Goal: Obtain resource: Download file/media

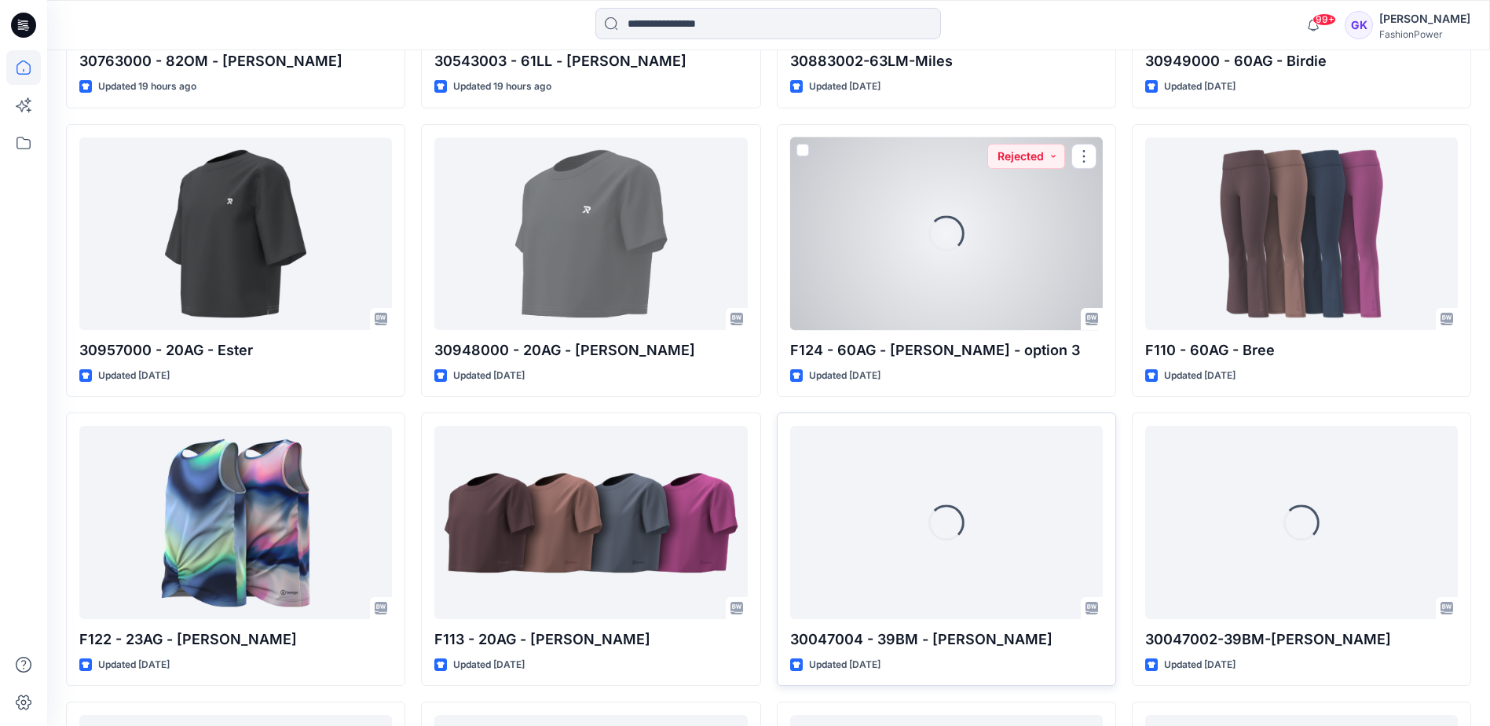
scroll to position [2160, 0]
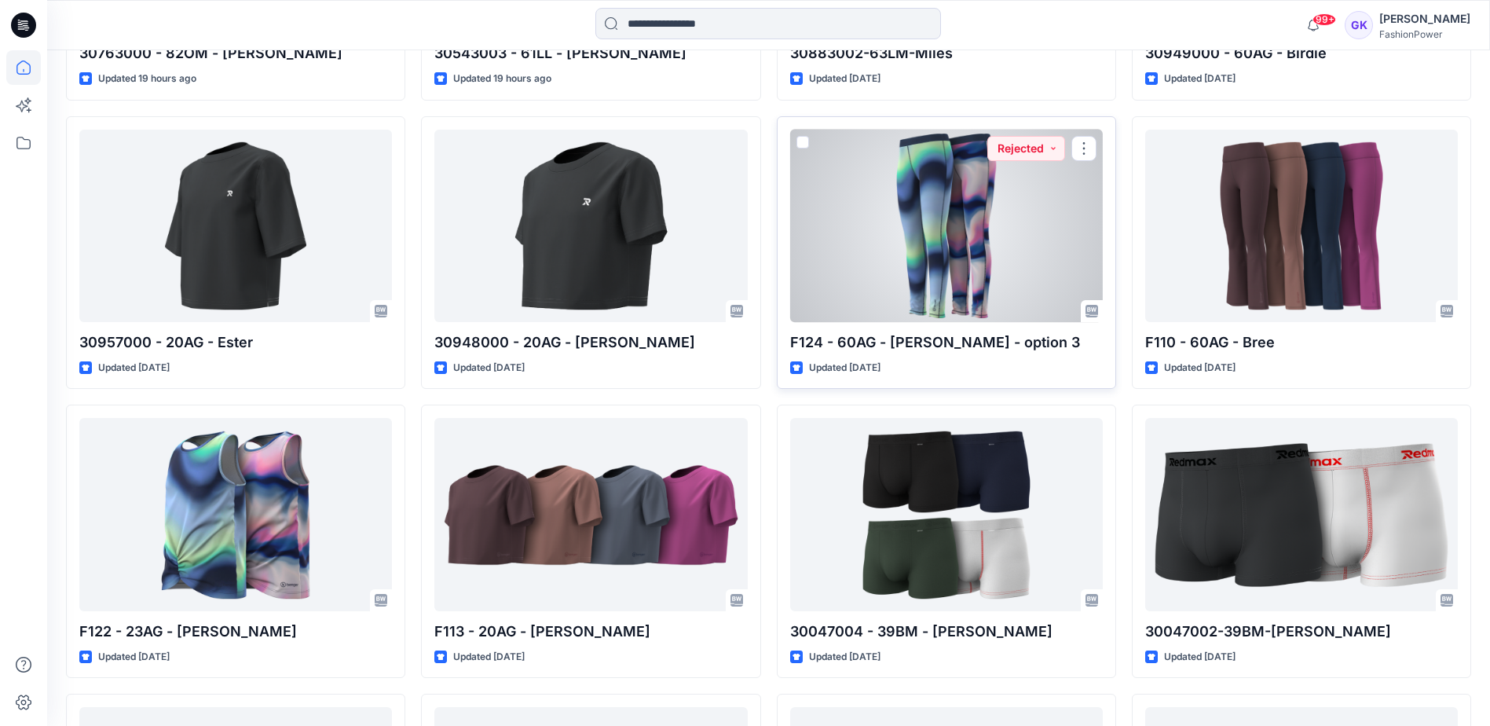
click at [869, 261] on div at bounding box center [946, 226] width 313 height 192
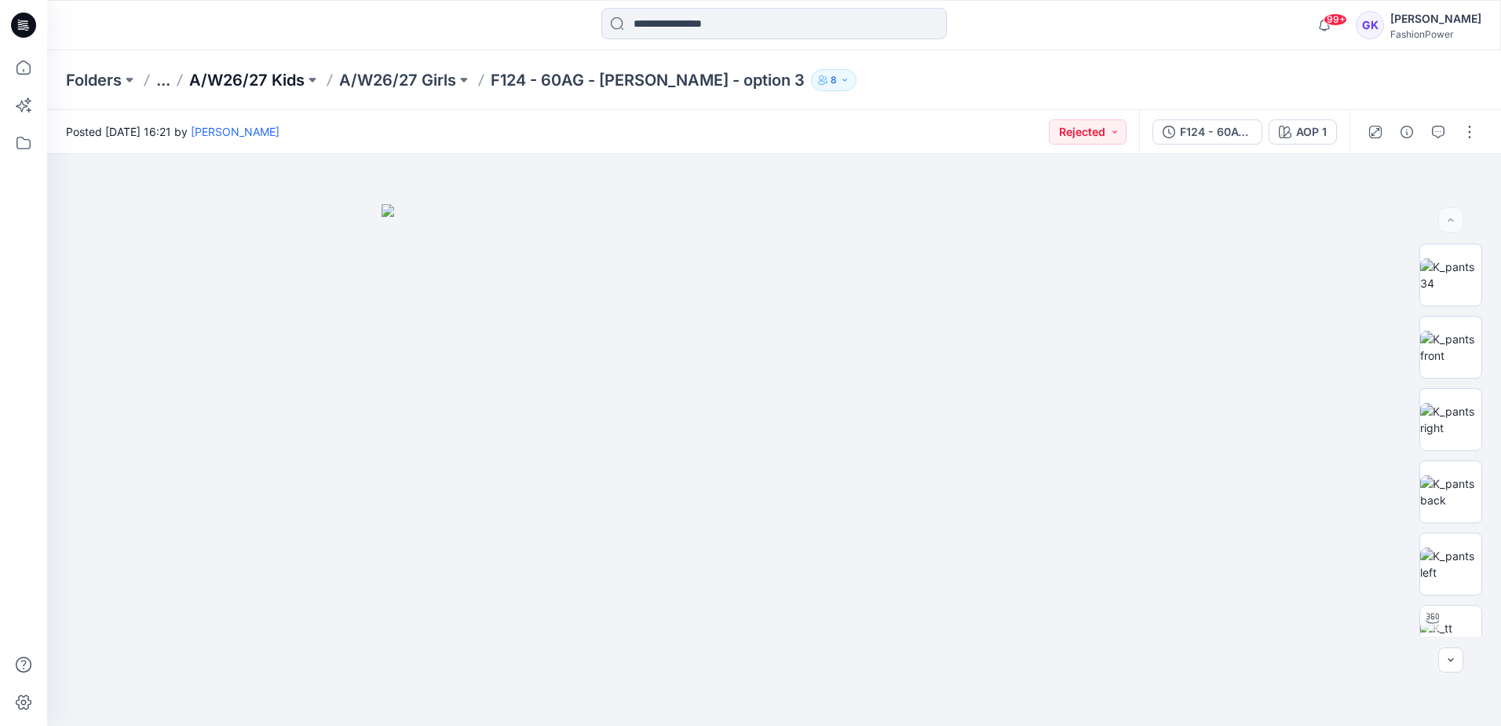
click at [258, 82] on p "A/W26/27 Kids" at bounding box center [246, 80] width 115 height 22
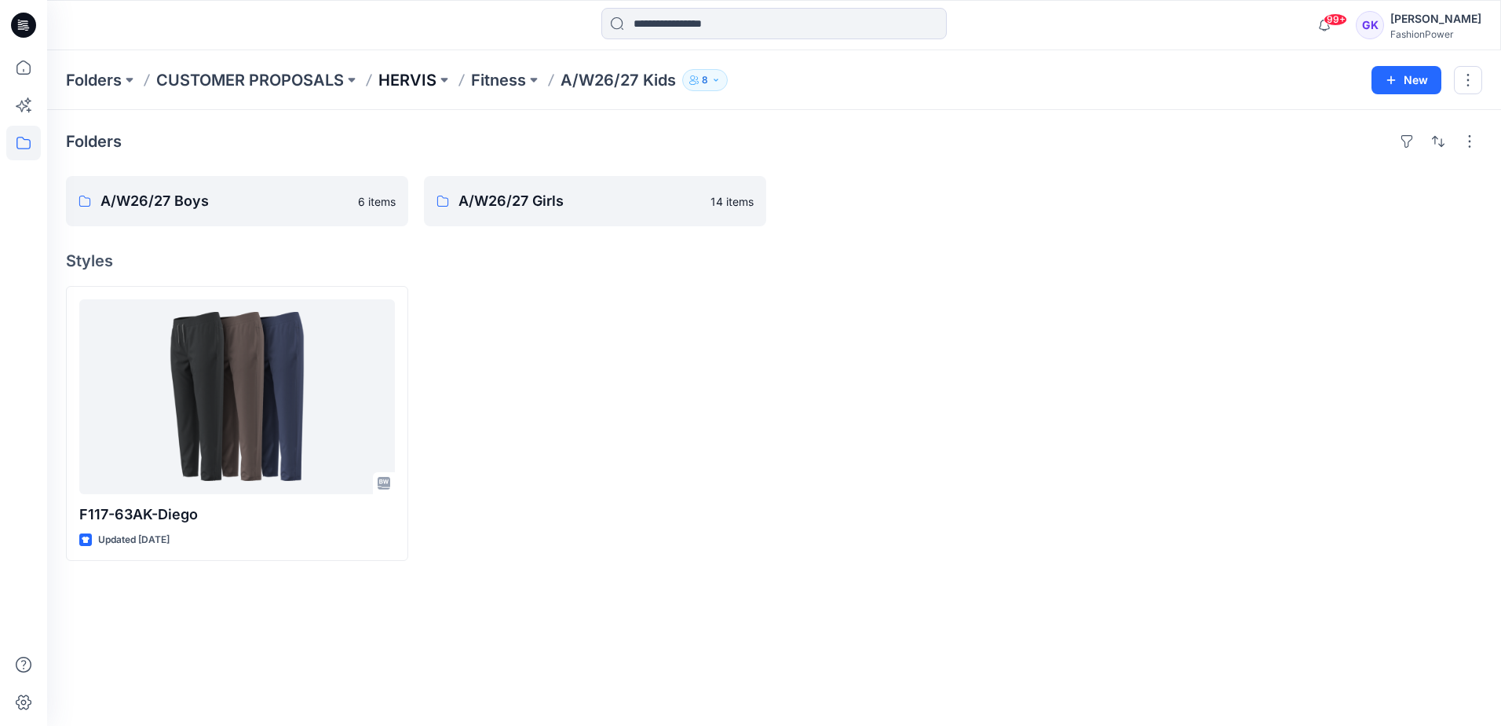
click at [422, 79] on p "HERVIS" at bounding box center [408, 80] width 58 height 22
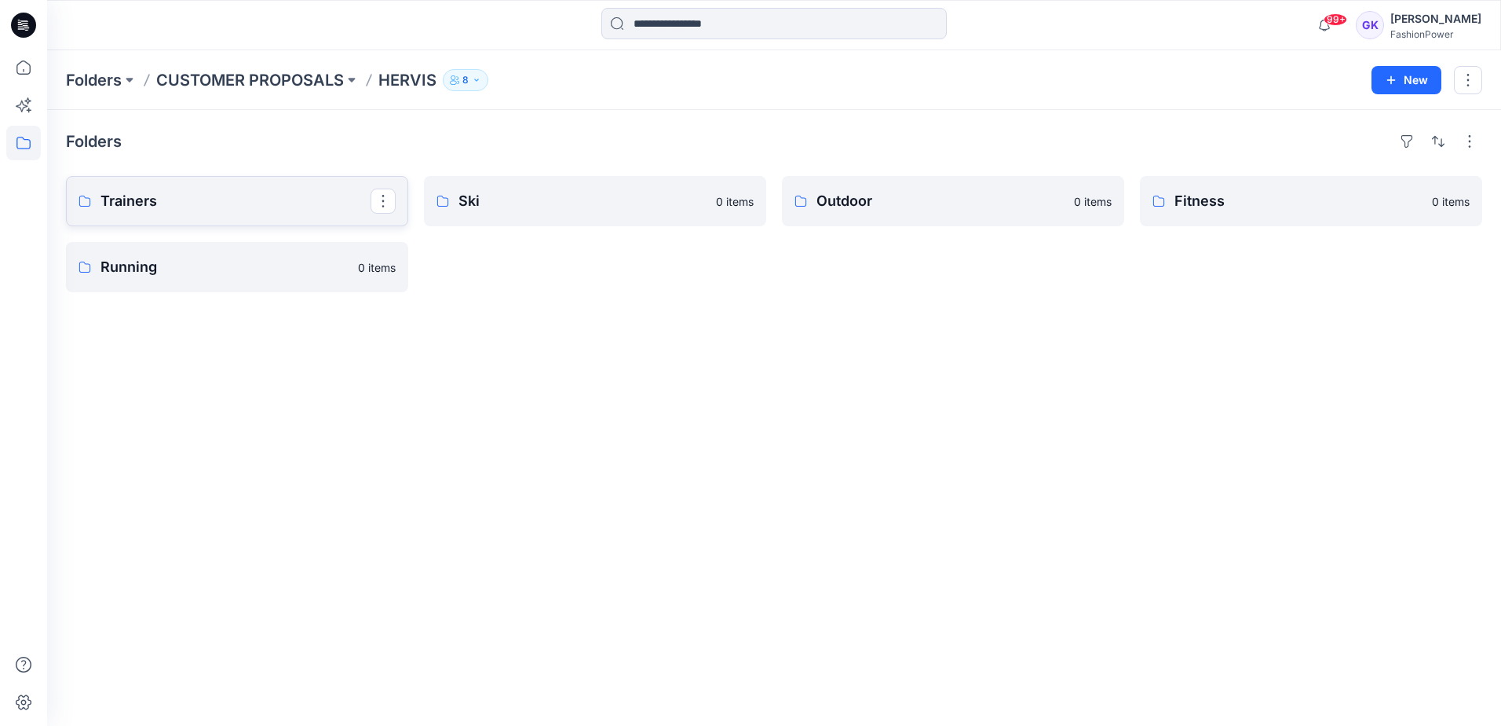
click at [265, 194] on p "Trainers" at bounding box center [236, 201] width 270 height 22
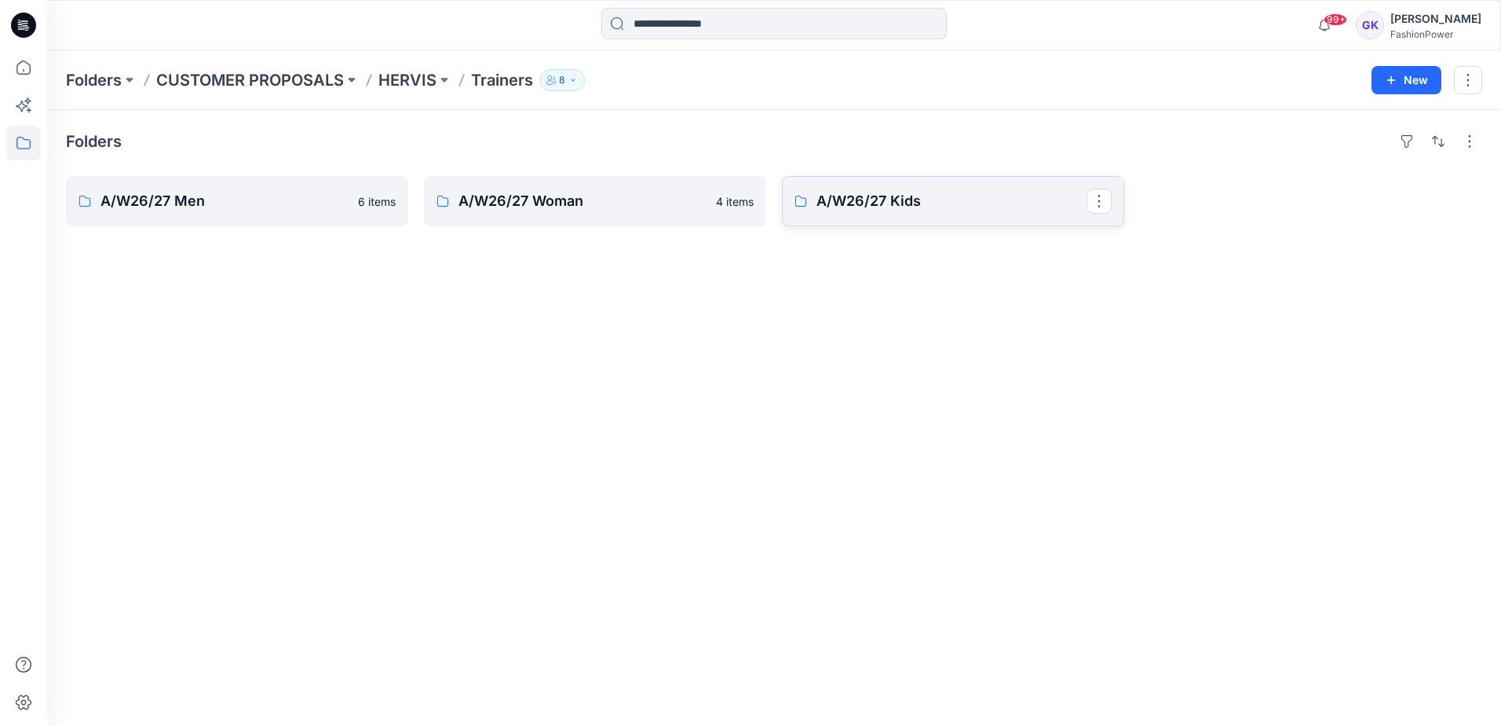
click at [891, 207] on p "A/W26/27 Kids" at bounding box center [952, 201] width 270 height 22
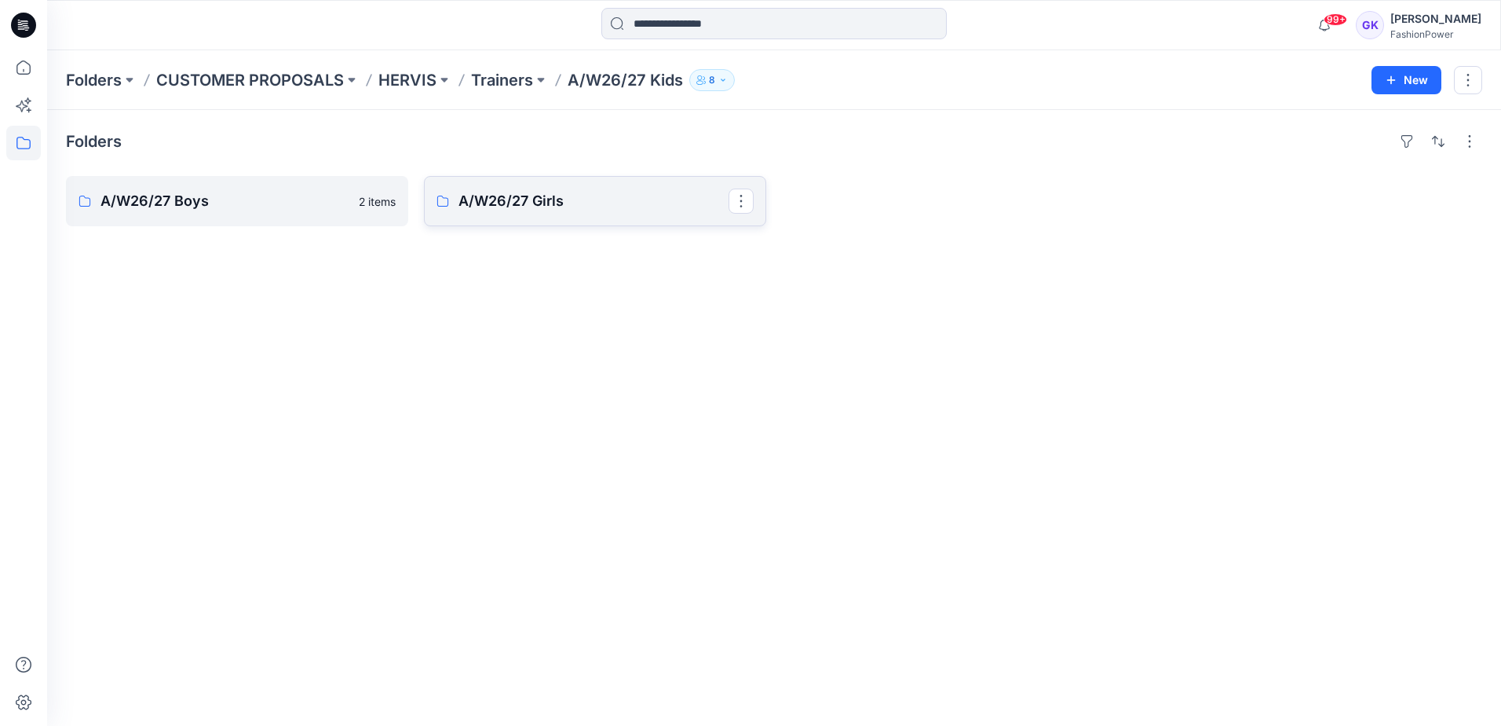
click at [584, 204] on p "A/W26/27 Girls" at bounding box center [594, 201] width 270 height 22
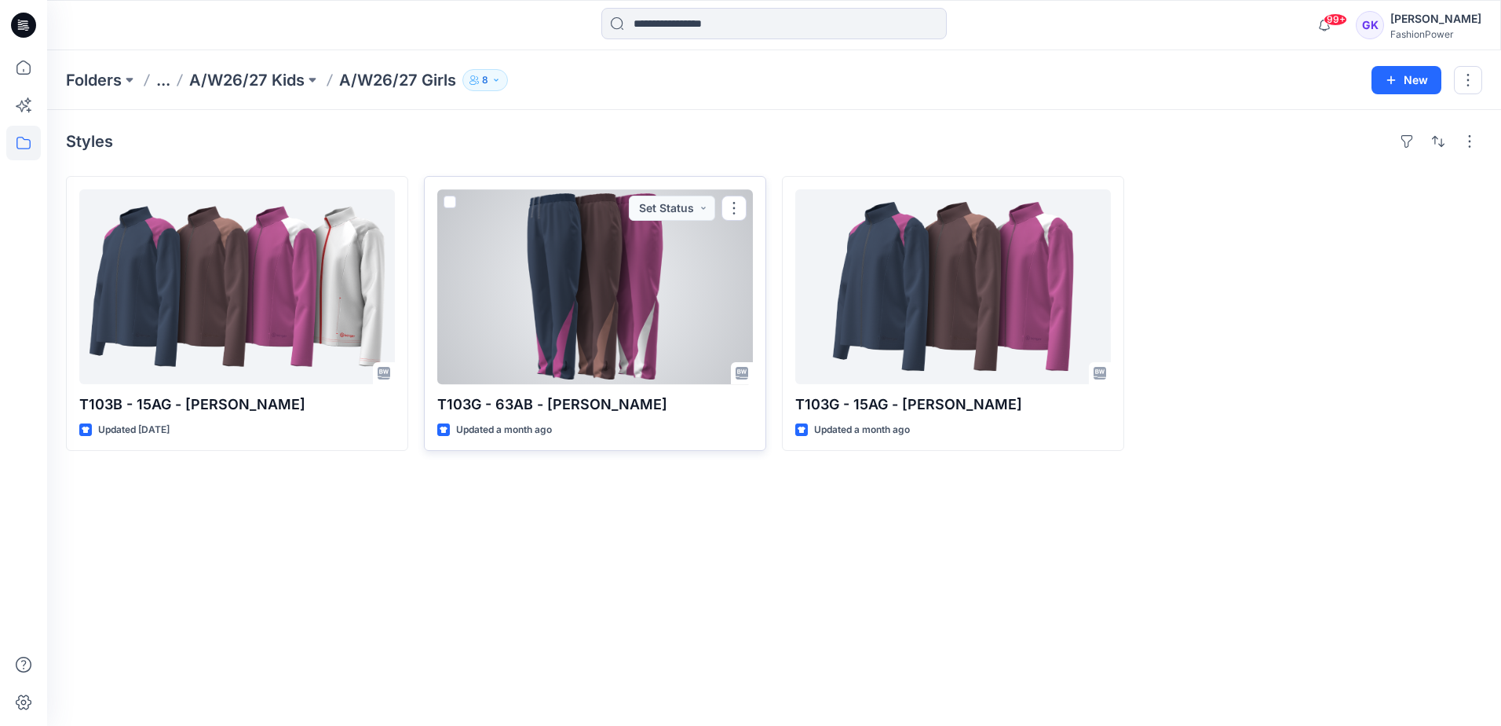
click at [711, 230] on div at bounding box center [595, 286] width 316 height 195
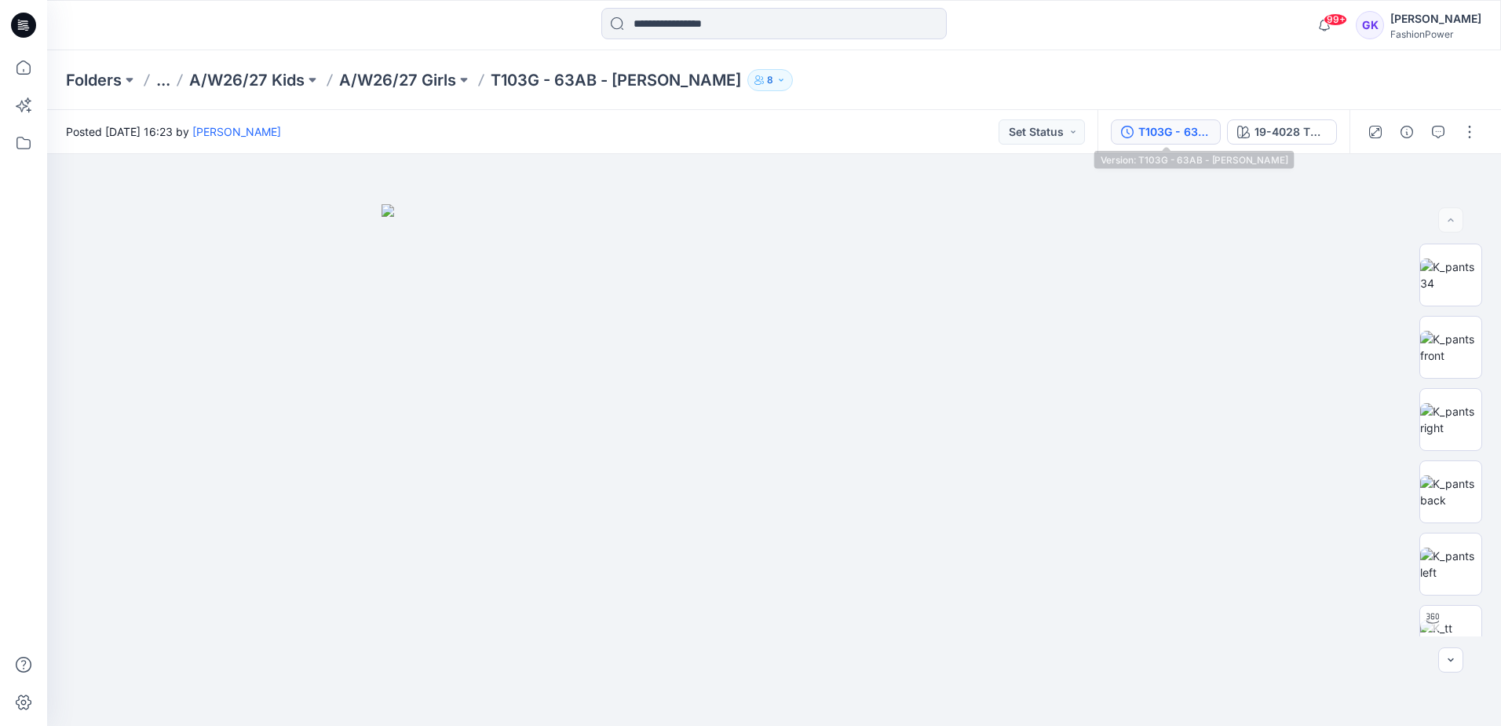
click at [1182, 136] on div "T103G - 63AB - [PERSON_NAME]" at bounding box center [1175, 131] width 72 height 17
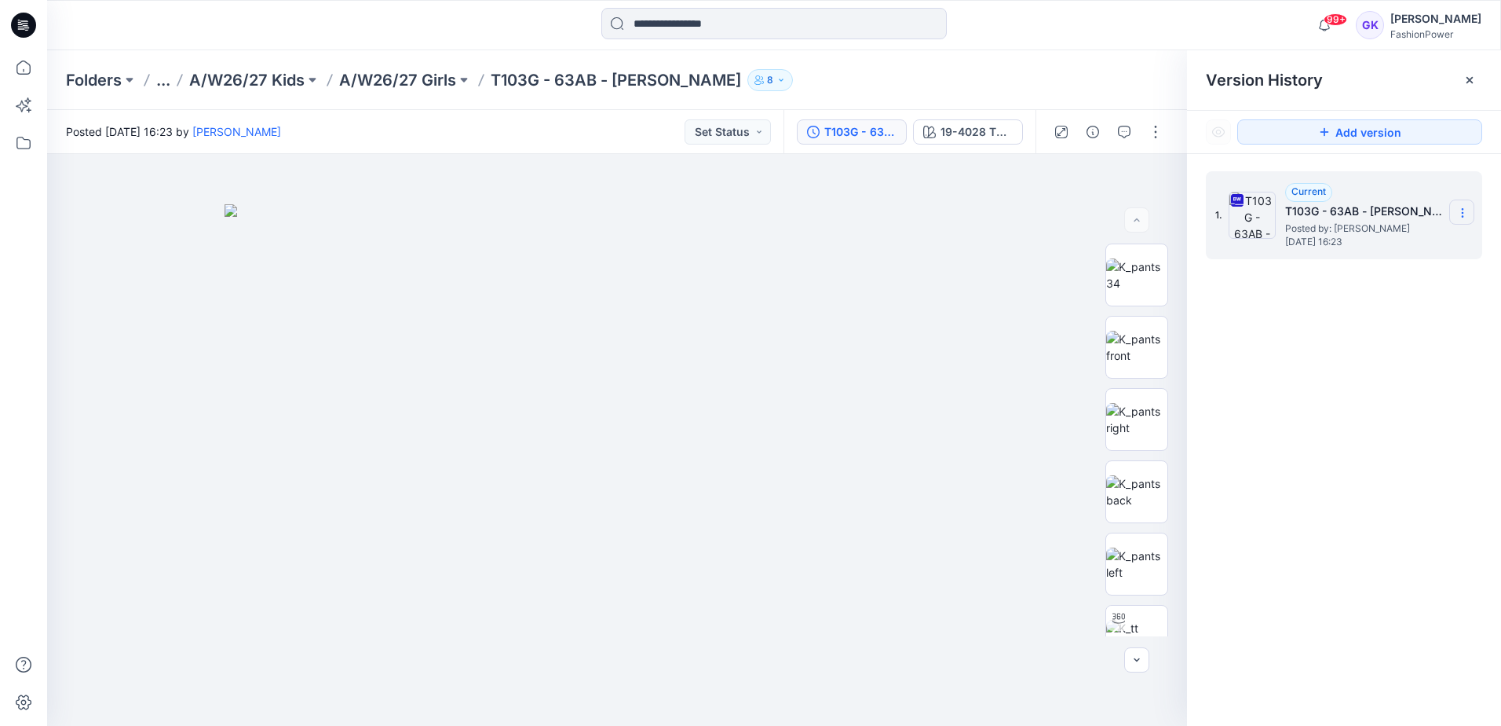
click at [1465, 212] on icon at bounding box center [1463, 213] width 13 height 13
click at [1364, 240] on span "Download Source BW File" at bounding box center [1383, 243] width 131 height 19
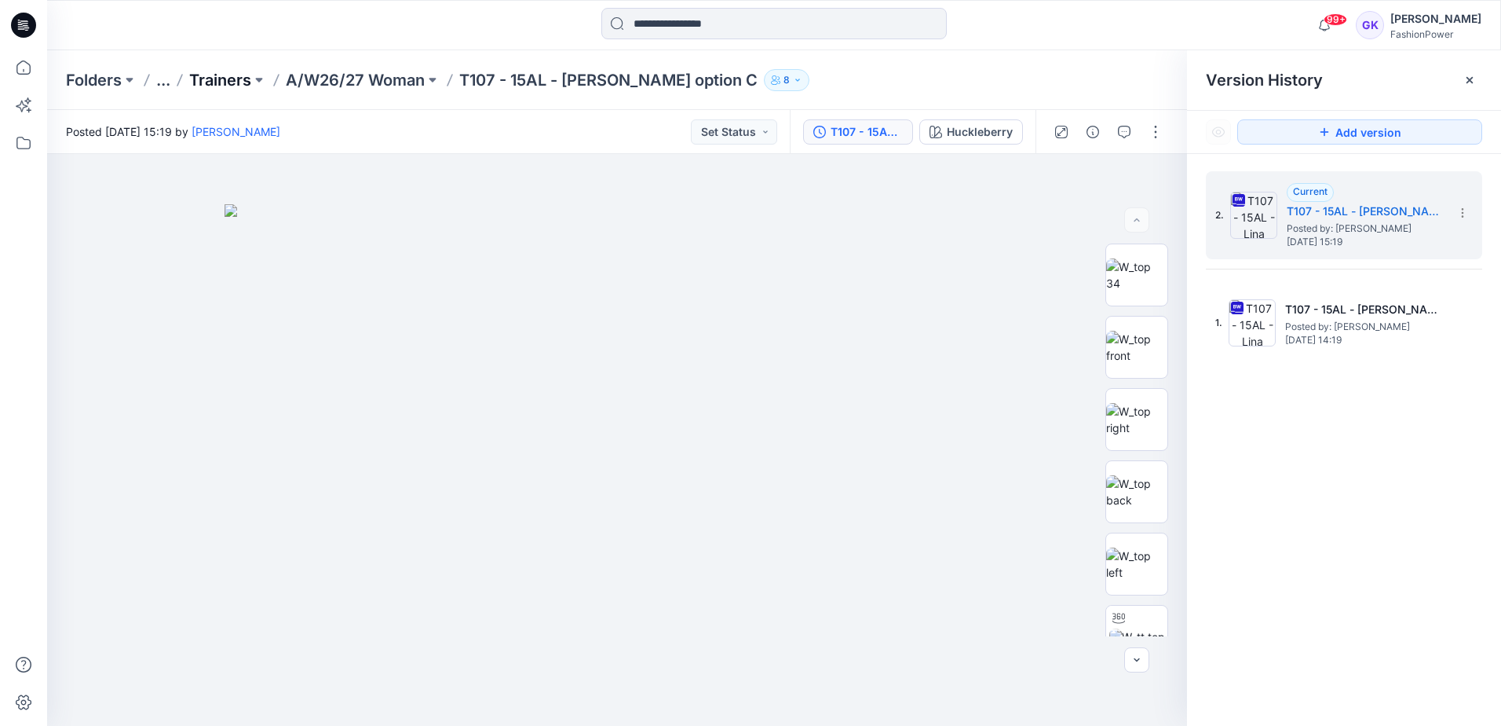
click at [206, 76] on p "Trainers" at bounding box center [220, 80] width 62 height 22
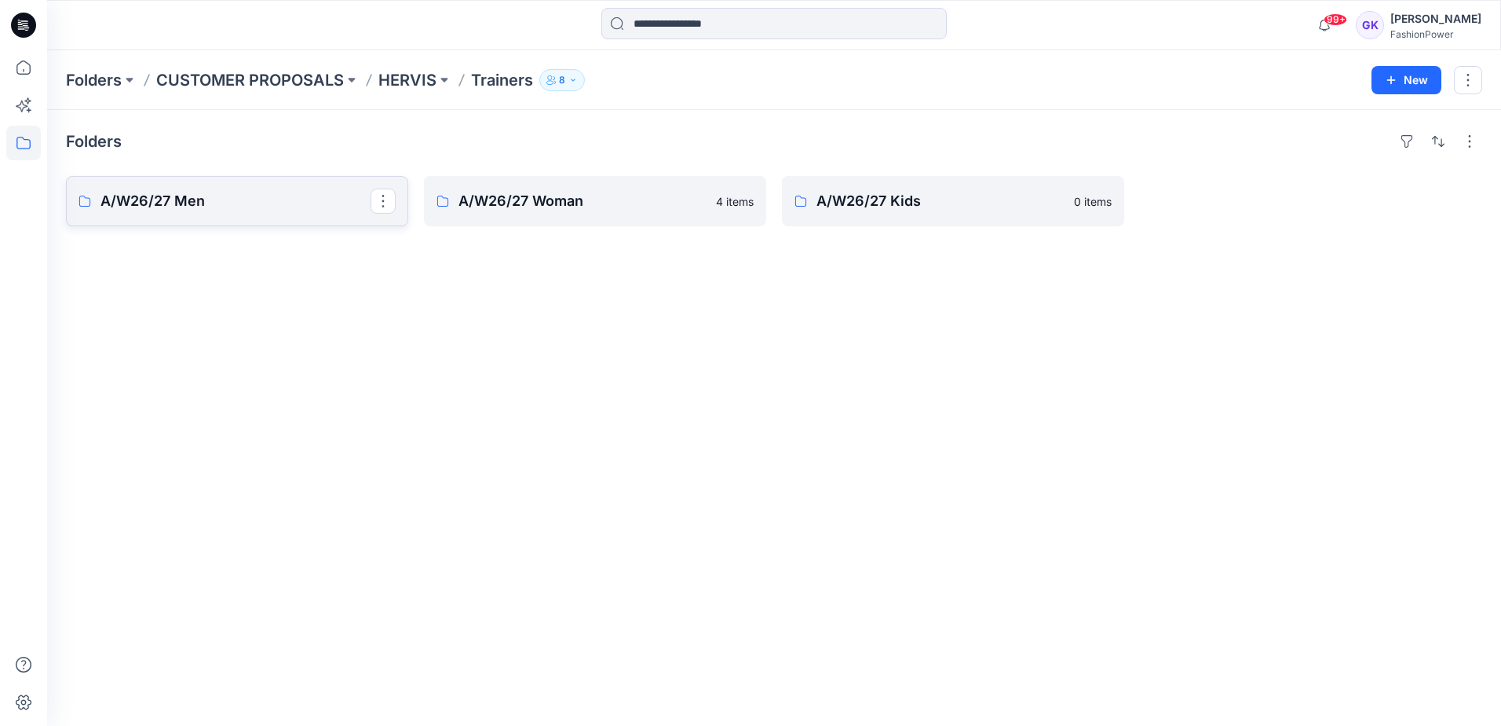
click at [237, 210] on p "A/W26/27 Men" at bounding box center [236, 201] width 270 height 22
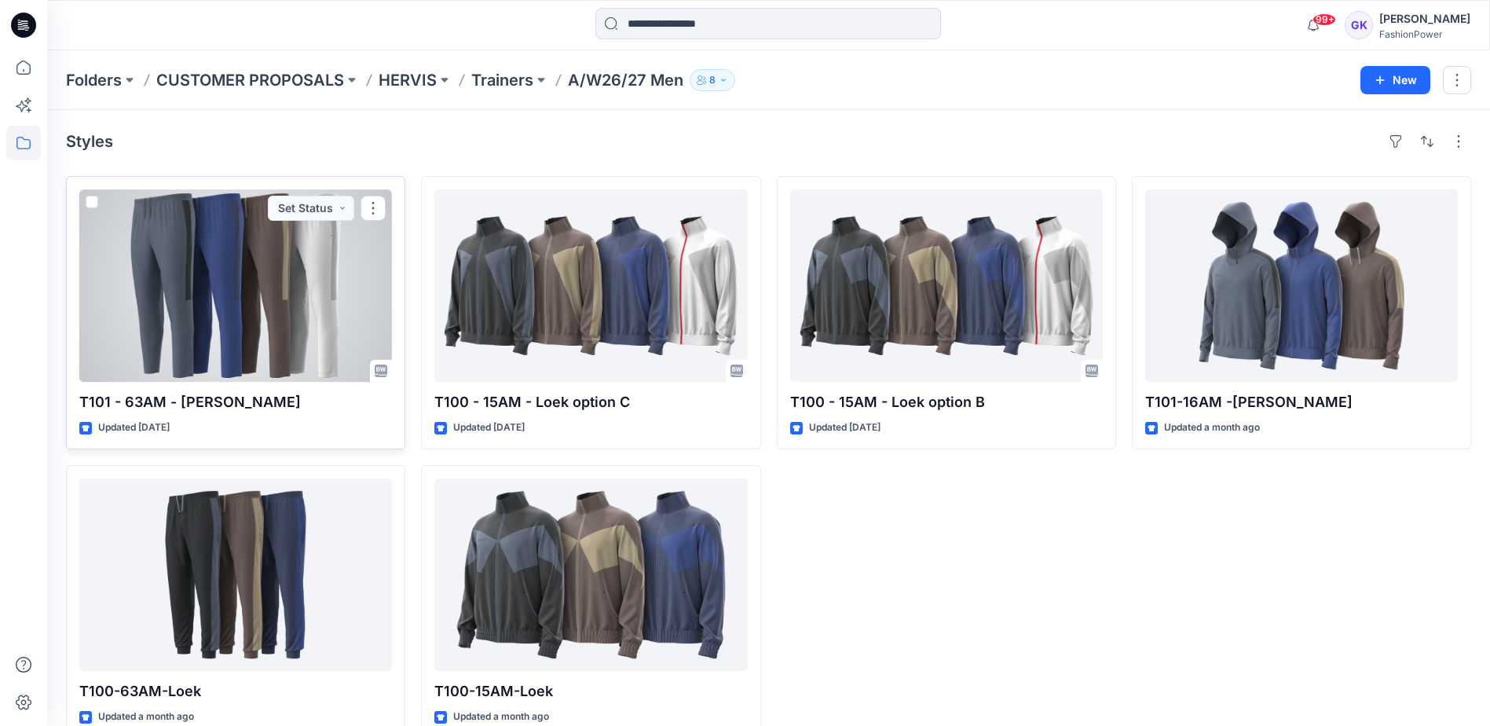
click at [304, 279] on div at bounding box center [235, 285] width 313 height 192
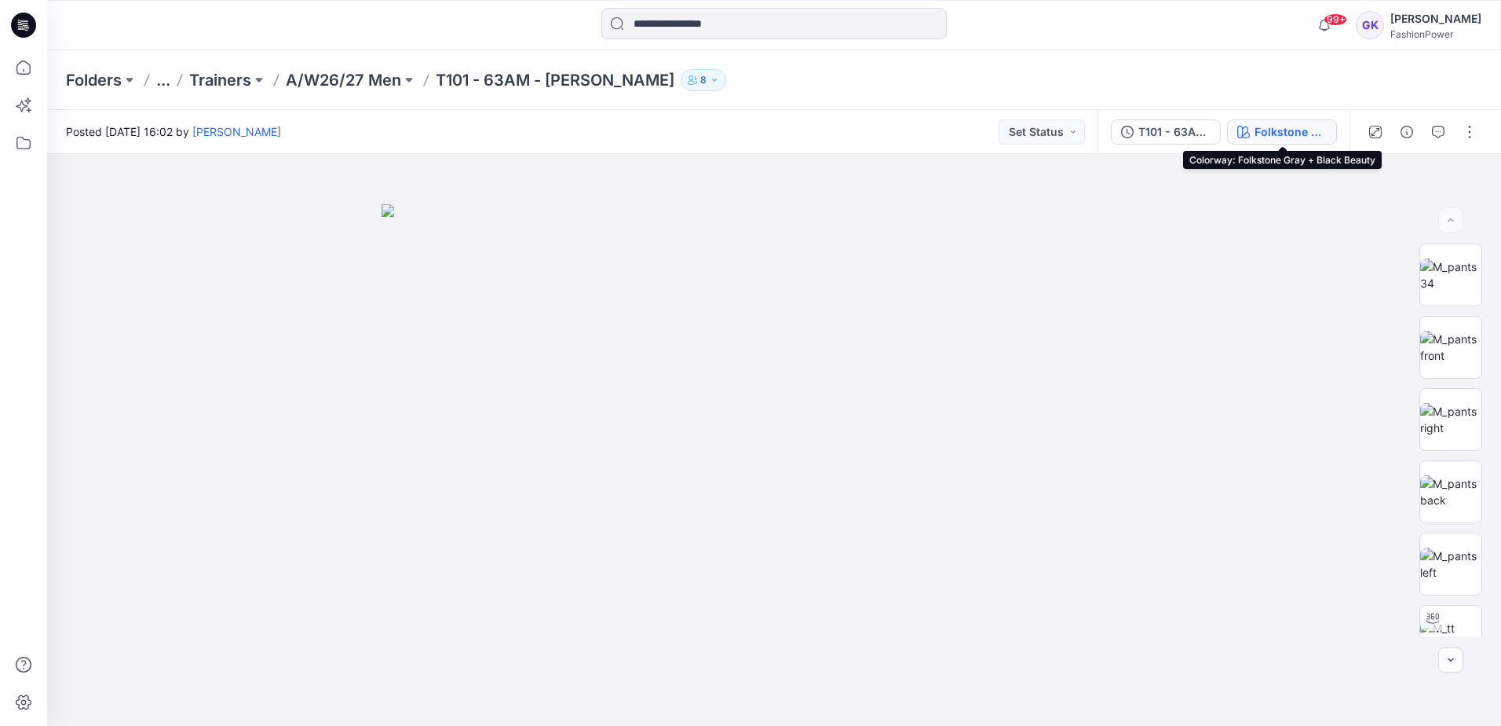
click at [1315, 130] on div "Folkstone Gray + Black Beauty" at bounding box center [1291, 131] width 72 height 17
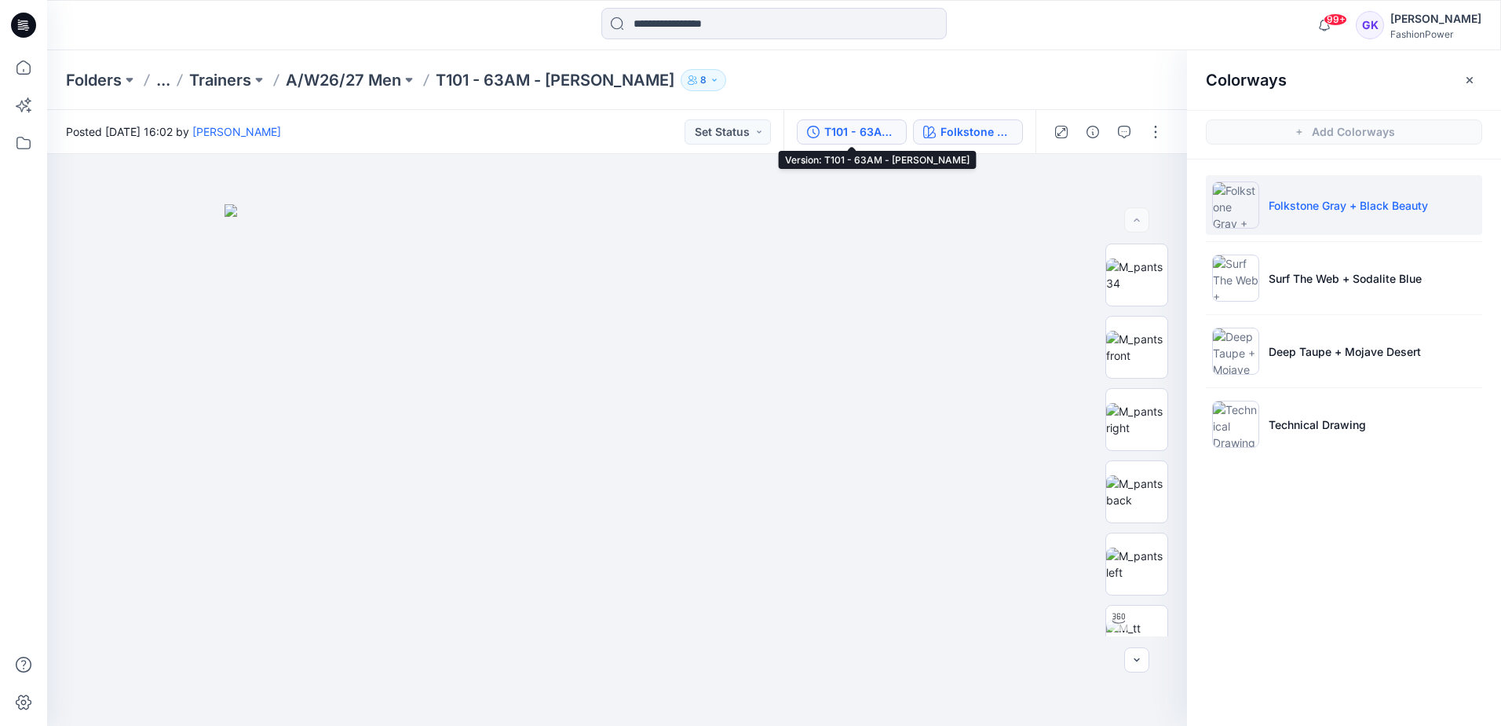
click at [849, 132] on div "T101 - 63AM - Logan" at bounding box center [861, 131] width 72 height 17
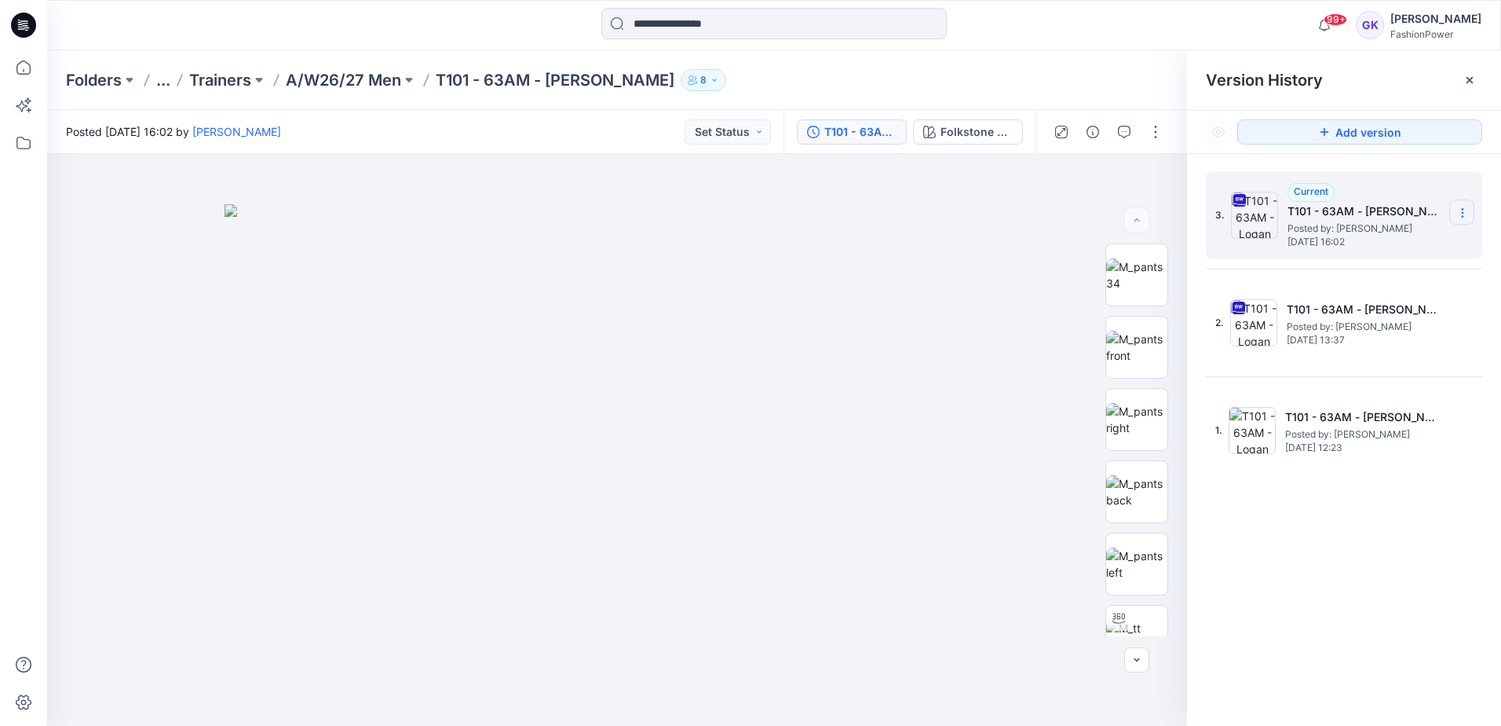
click at [1470, 210] on section at bounding box center [1462, 211] width 25 height 25
click at [1410, 240] on span "Download Source BW File" at bounding box center [1383, 243] width 131 height 19
click at [777, 93] on div "Folders ... Trainers A/W26/27 Men T101 - 63AM - Logan 8" at bounding box center [774, 80] width 1454 height 60
click at [346, 78] on p "A/W26/27 Men" at bounding box center [343, 80] width 115 height 22
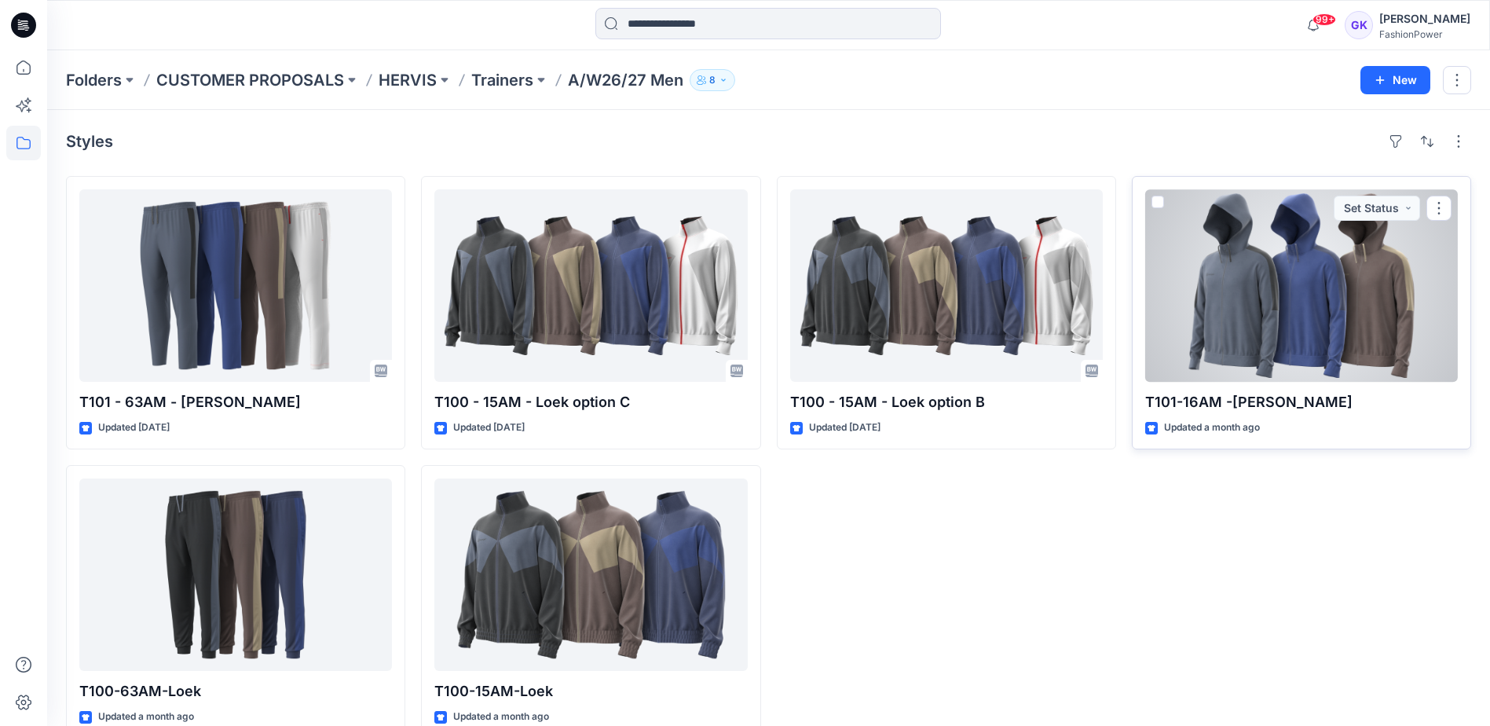
click at [1400, 245] on div at bounding box center [1301, 285] width 313 height 192
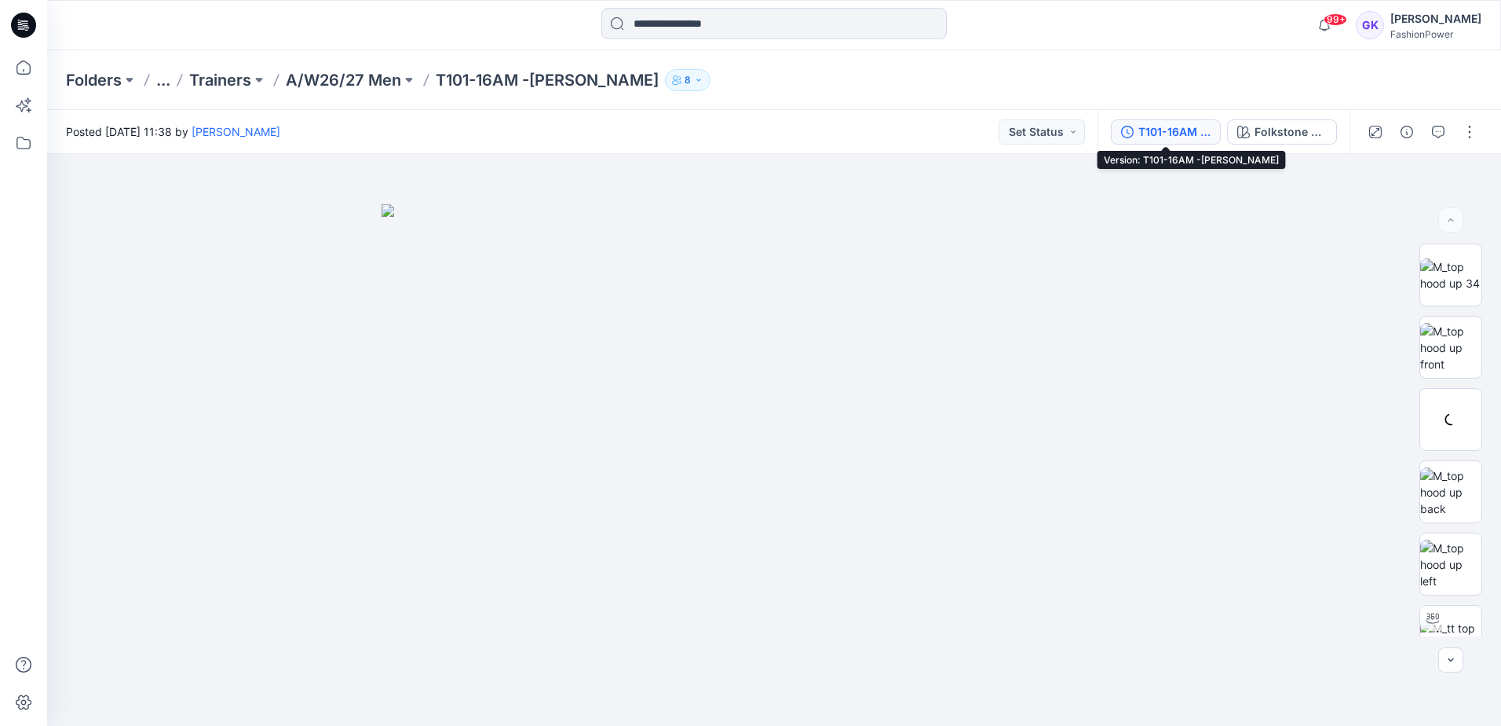
click at [1176, 134] on div "T101-16AM -Logan" at bounding box center [1175, 131] width 72 height 17
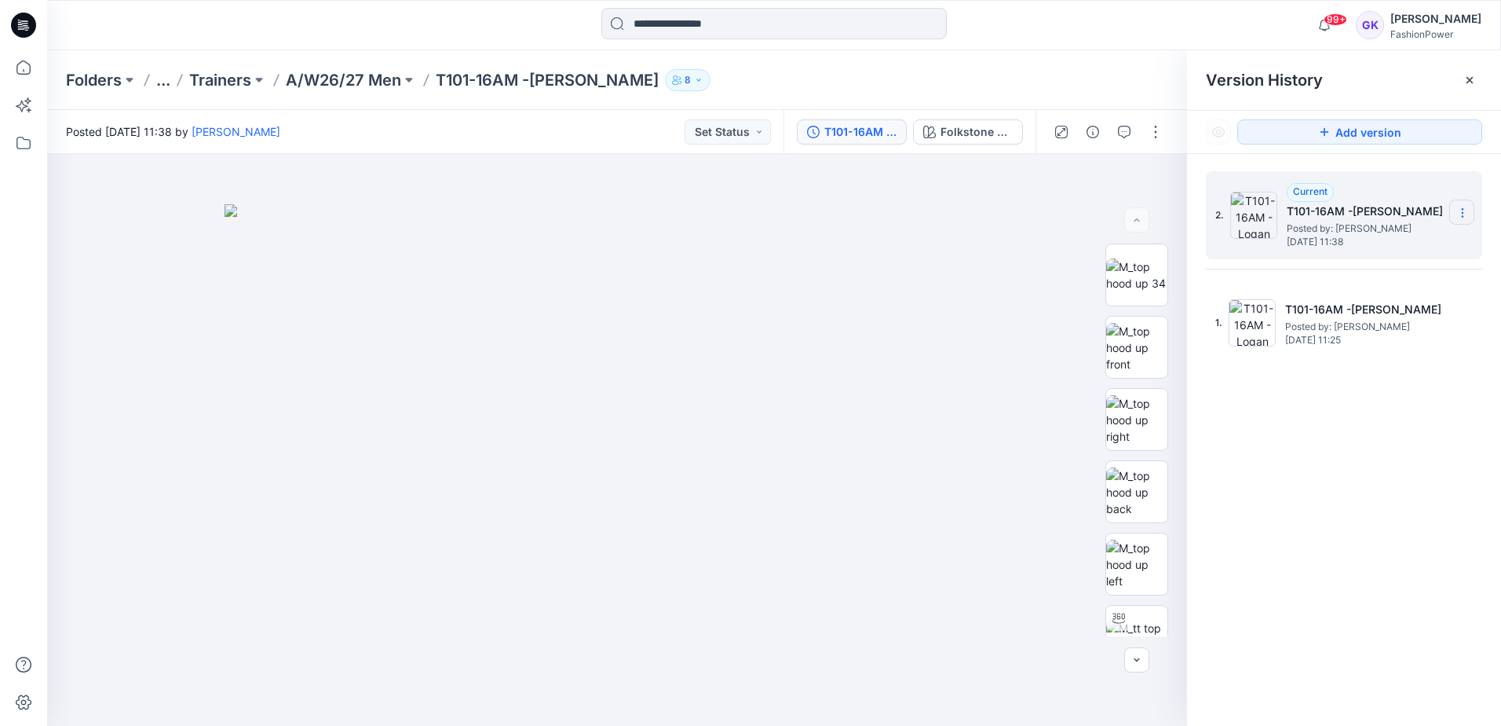
click at [1454, 210] on section at bounding box center [1462, 211] width 25 height 25
click at [1320, 430] on div "2. Current T101-16AM -Logan Posted by: Bibi Castelijns Monday, June 30, 2025 11…" at bounding box center [1344, 451] width 314 height 594
click at [1456, 212] on section at bounding box center [1462, 211] width 25 height 25
click at [1336, 408] on div "2. Current T101-16AM -Logan Posted by: Bibi Castelijns Monday, June 30, 2025 11…" at bounding box center [1344, 451] width 314 height 594
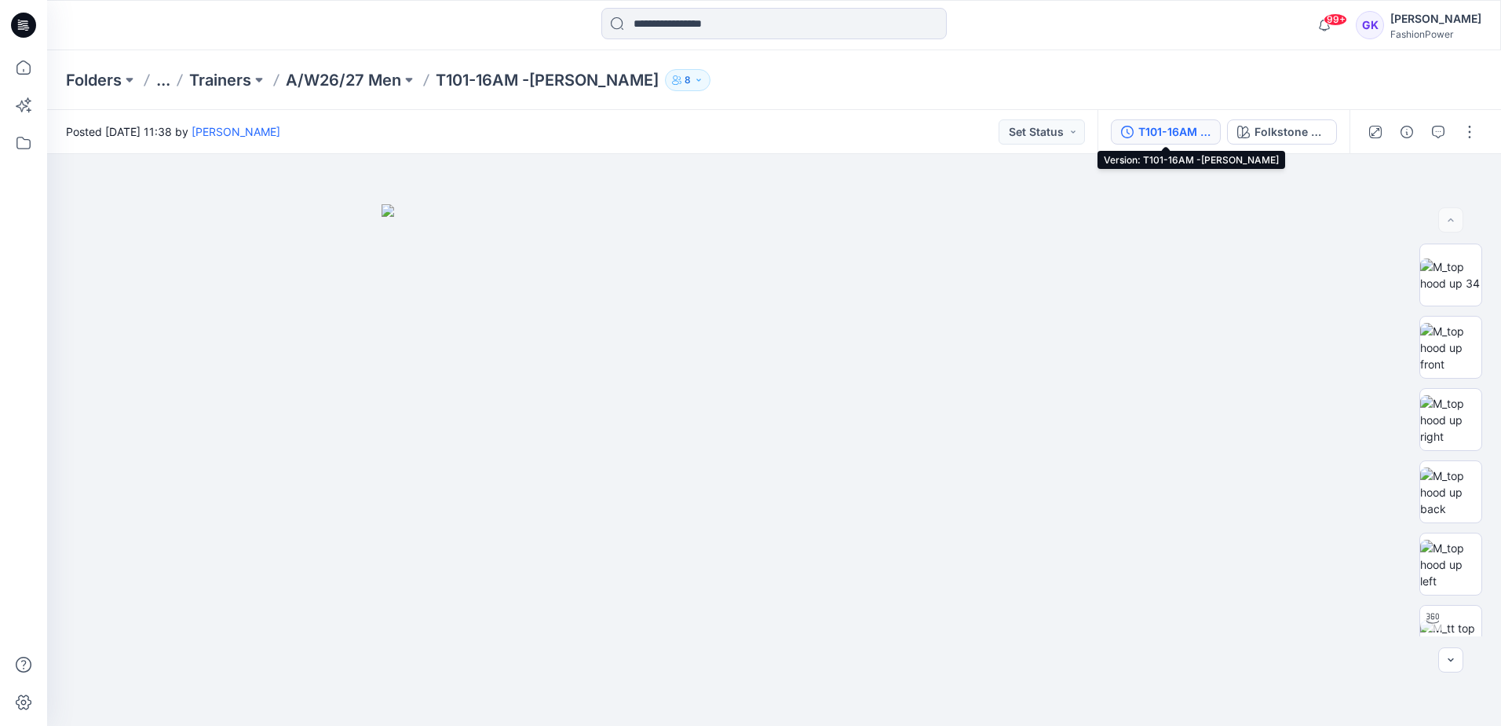
click at [1170, 126] on div "T101-16AM -[PERSON_NAME]" at bounding box center [1175, 131] width 72 height 17
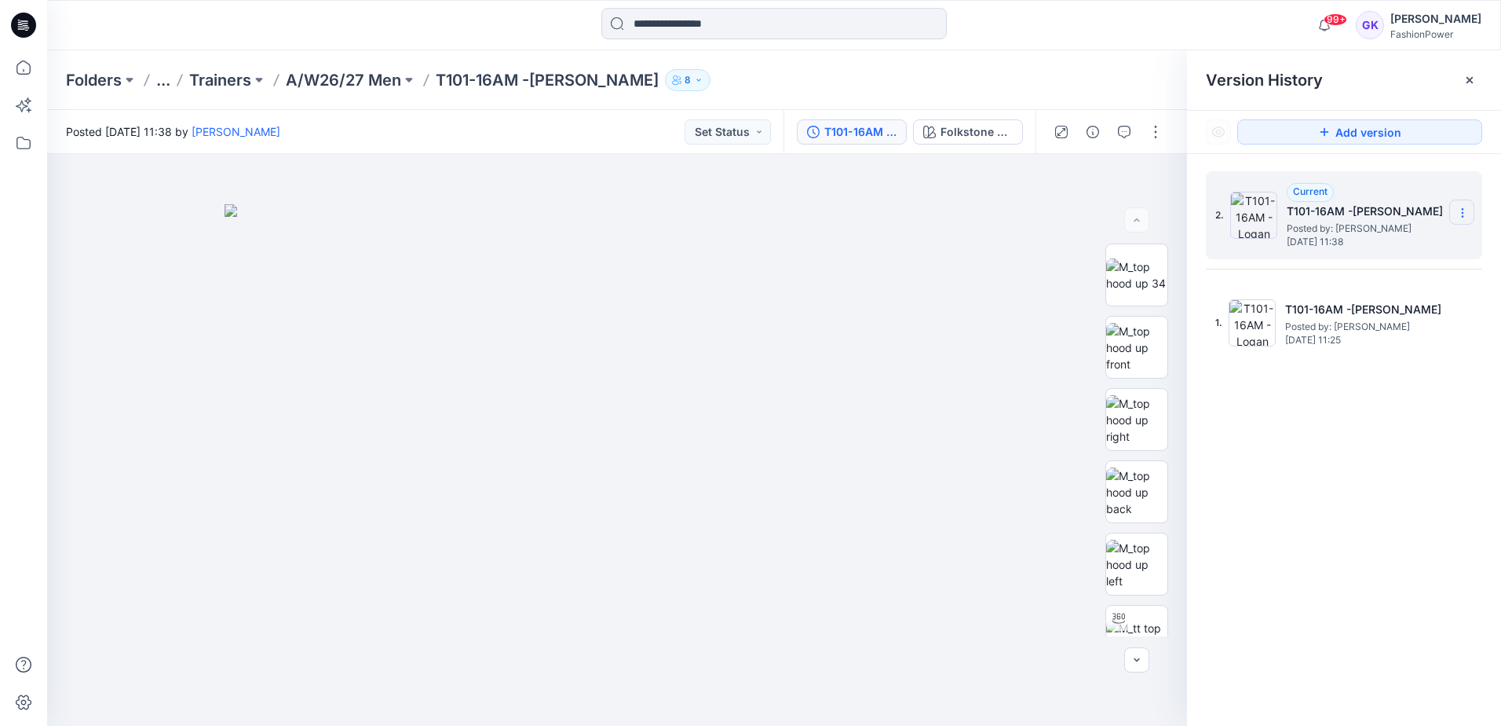
click at [1465, 210] on icon at bounding box center [1463, 213] width 13 height 13
click at [1441, 504] on div "2. Current T101-16AM -Logan Posted by: Bibi Castelijns Monday, June 30, 2025 11…" at bounding box center [1344, 451] width 314 height 594
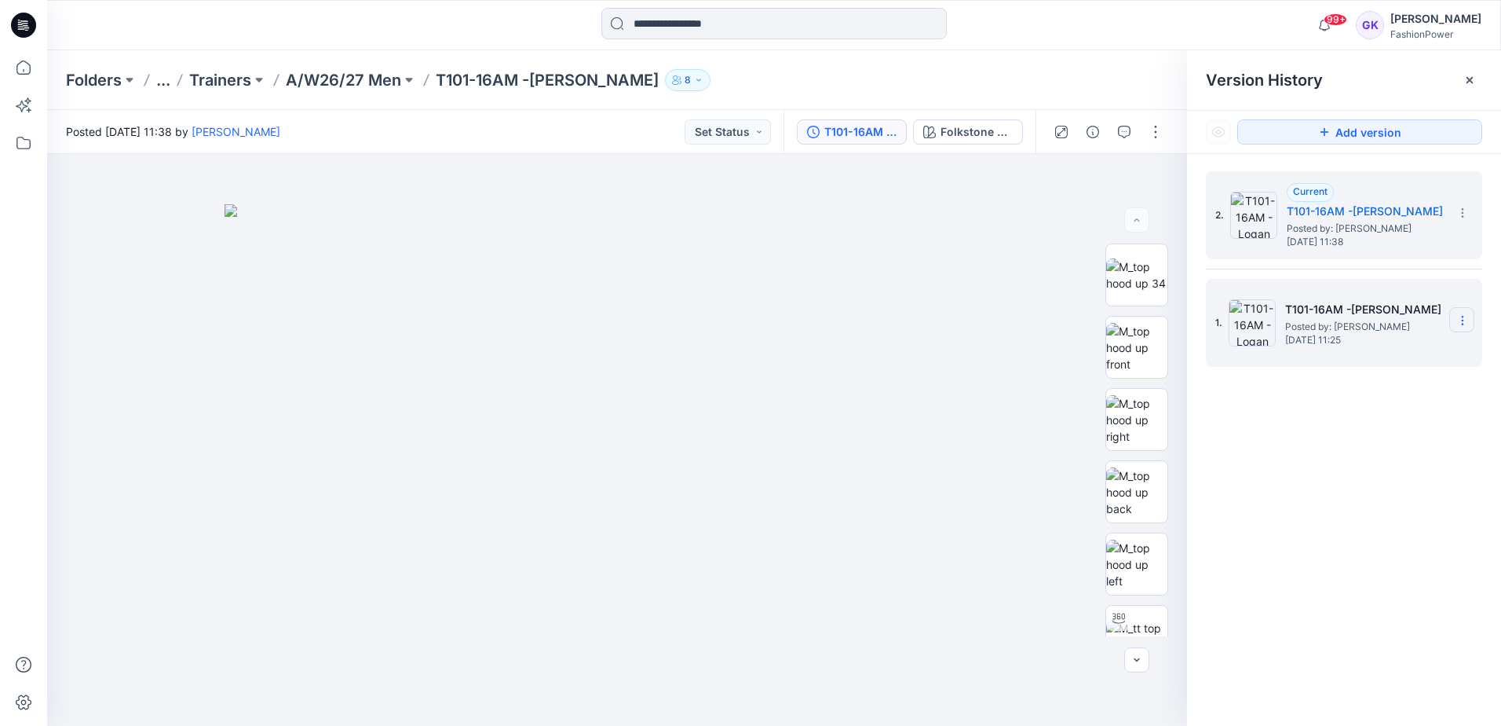
click at [1468, 320] on icon at bounding box center [1463, 320] width 13 height 13
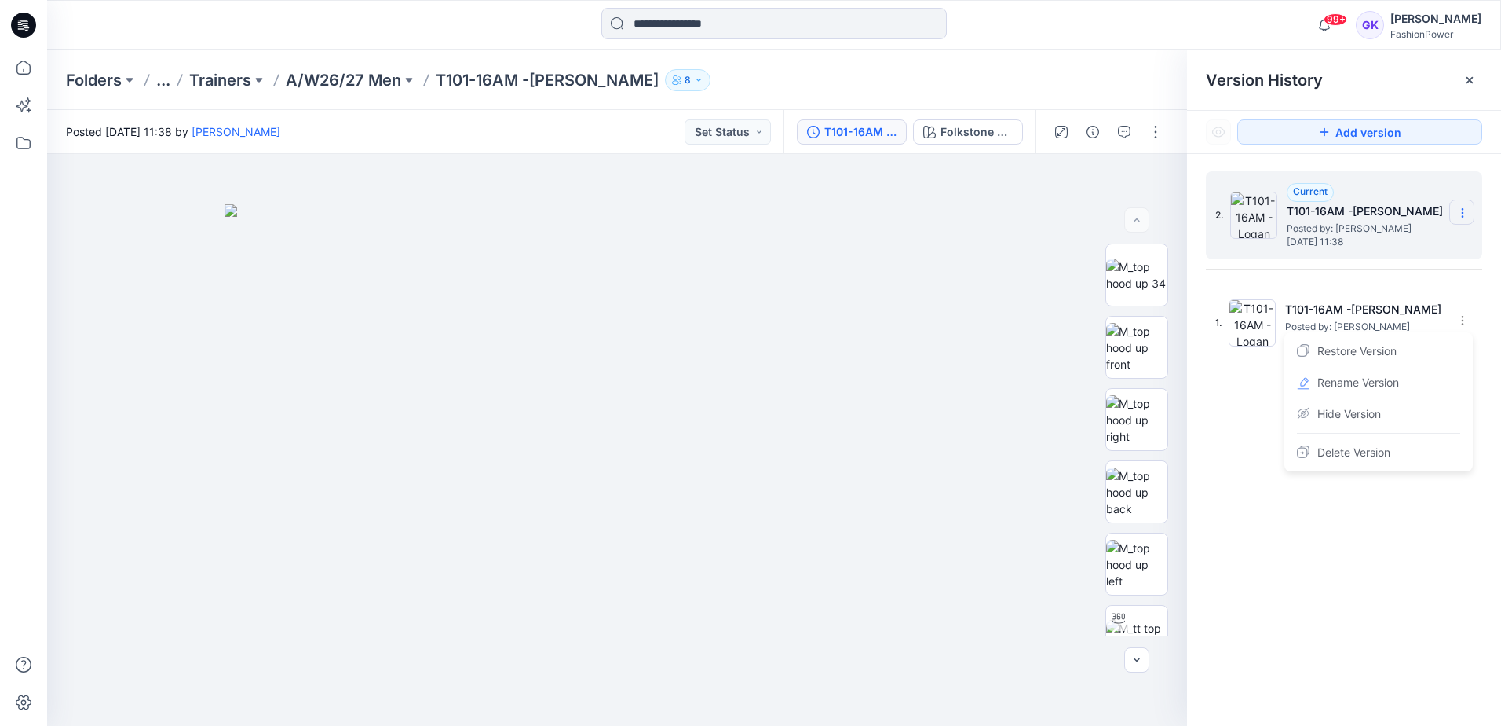
click at [1462, 208] on icon at bounding box center [1463, 213] width 13 height 13
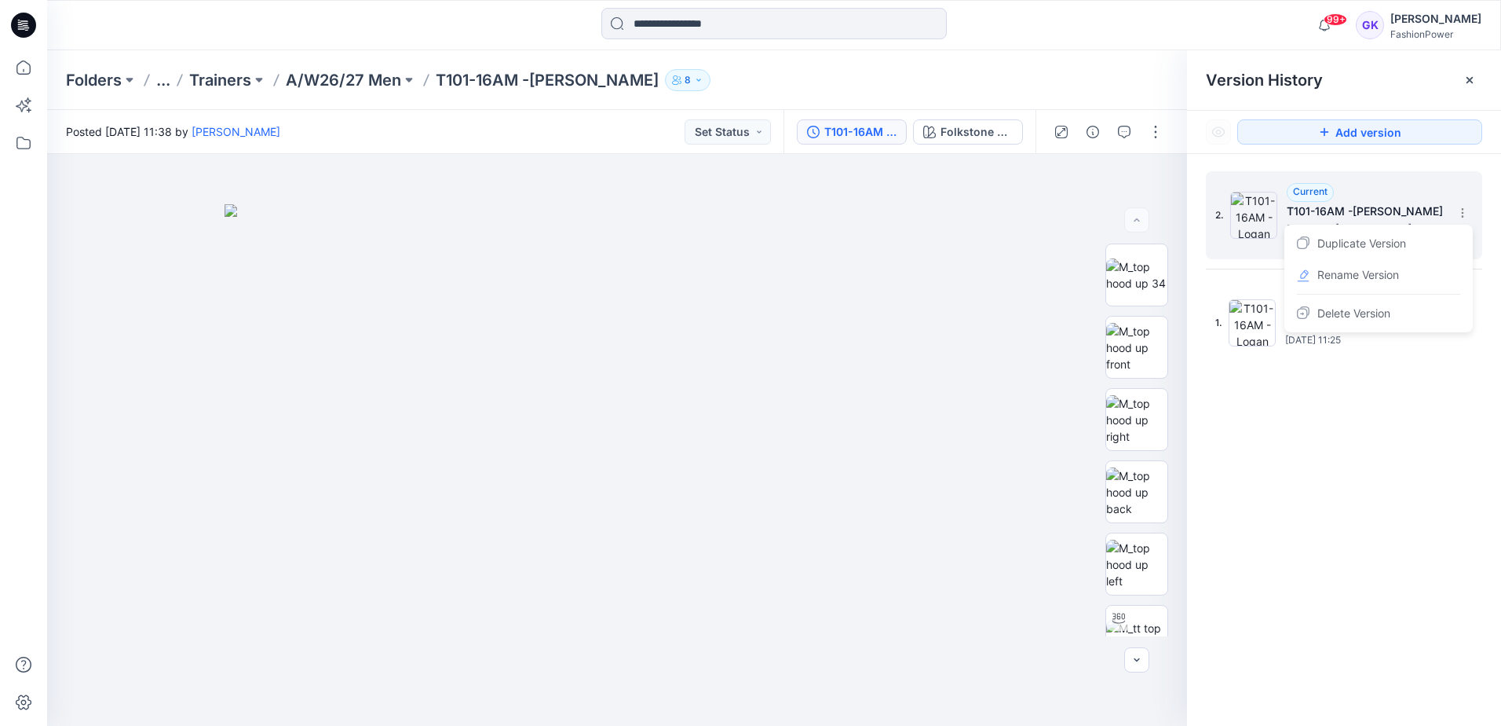
click at [1305, 207] on h5 "T101-16AM -Logan" at bounding box center [1365, 211] width 157 height 19
click at [1264, 209] on img at bounding box center [1254, 215] width 47 height 47
click at [1159, 131] on button "button" at bounding box center [1155, 131] width 25 height 25
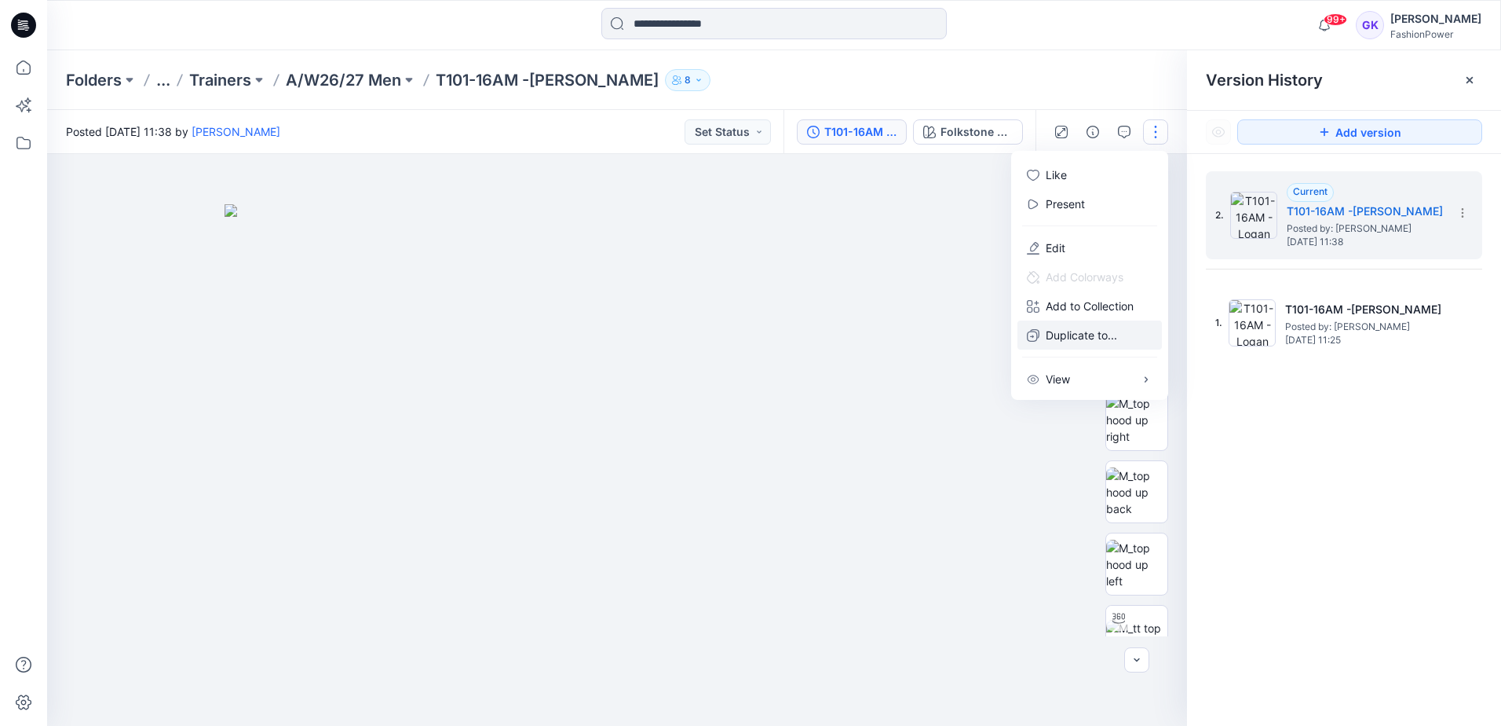
click at [1137, 335] on button "Duplicate to..." at bounding box center [1090, 334] width 144 height 29
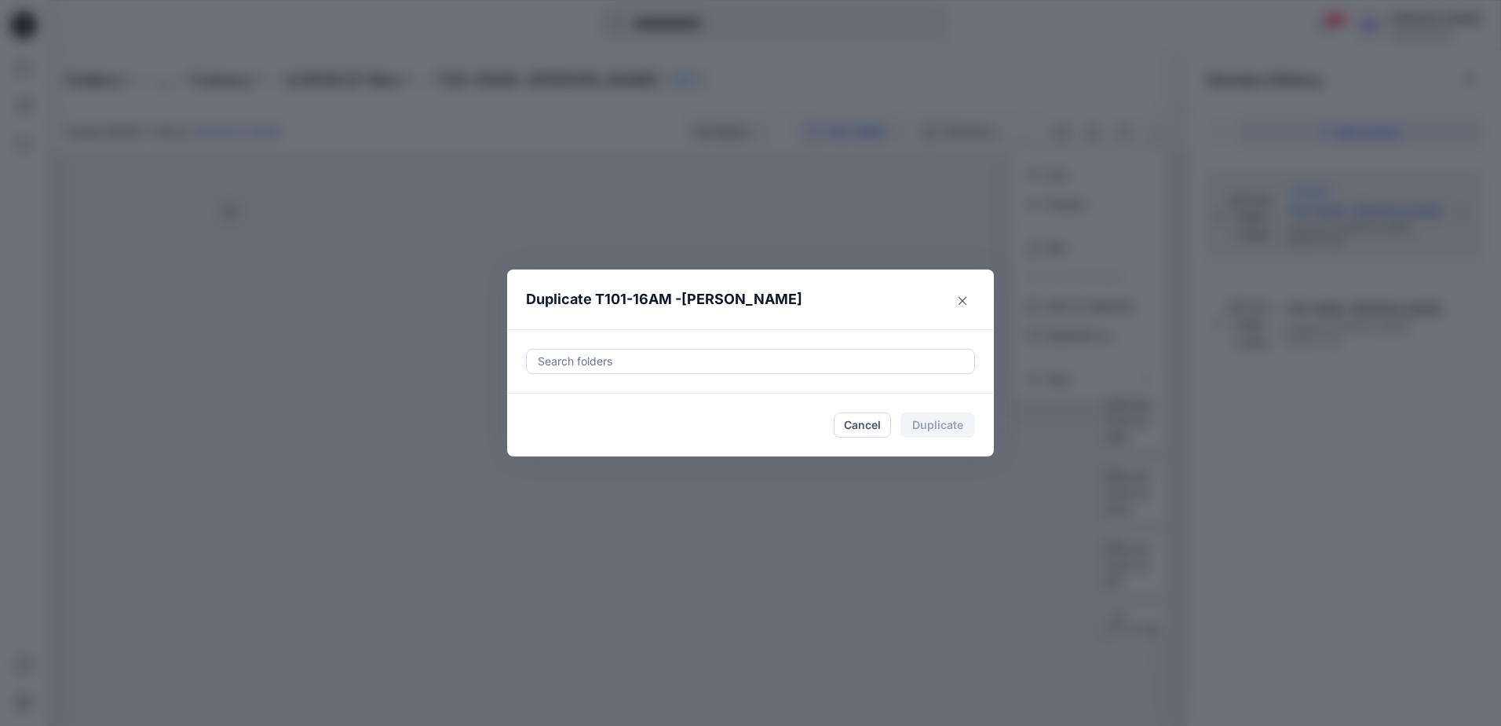
click at [856, 370] on div at bounding box center [750, 361] width 429 height 19
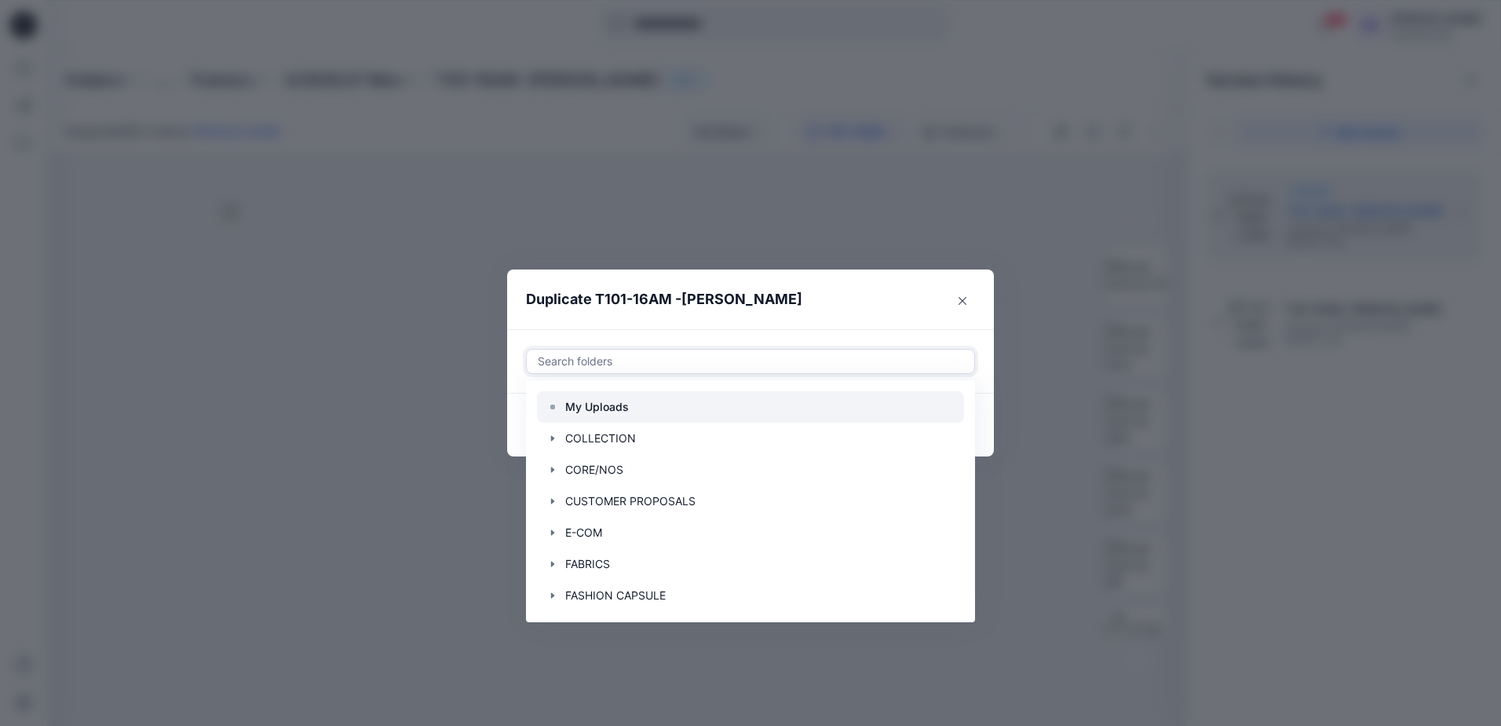
click at [627, 397] on p "My Uploads" at bounding box center [597, 406] width 64 height 19
click at [896, 303] on header "Duplicate T101-16AM -Logan" at bounding box center [734, 299] width 455 height 60
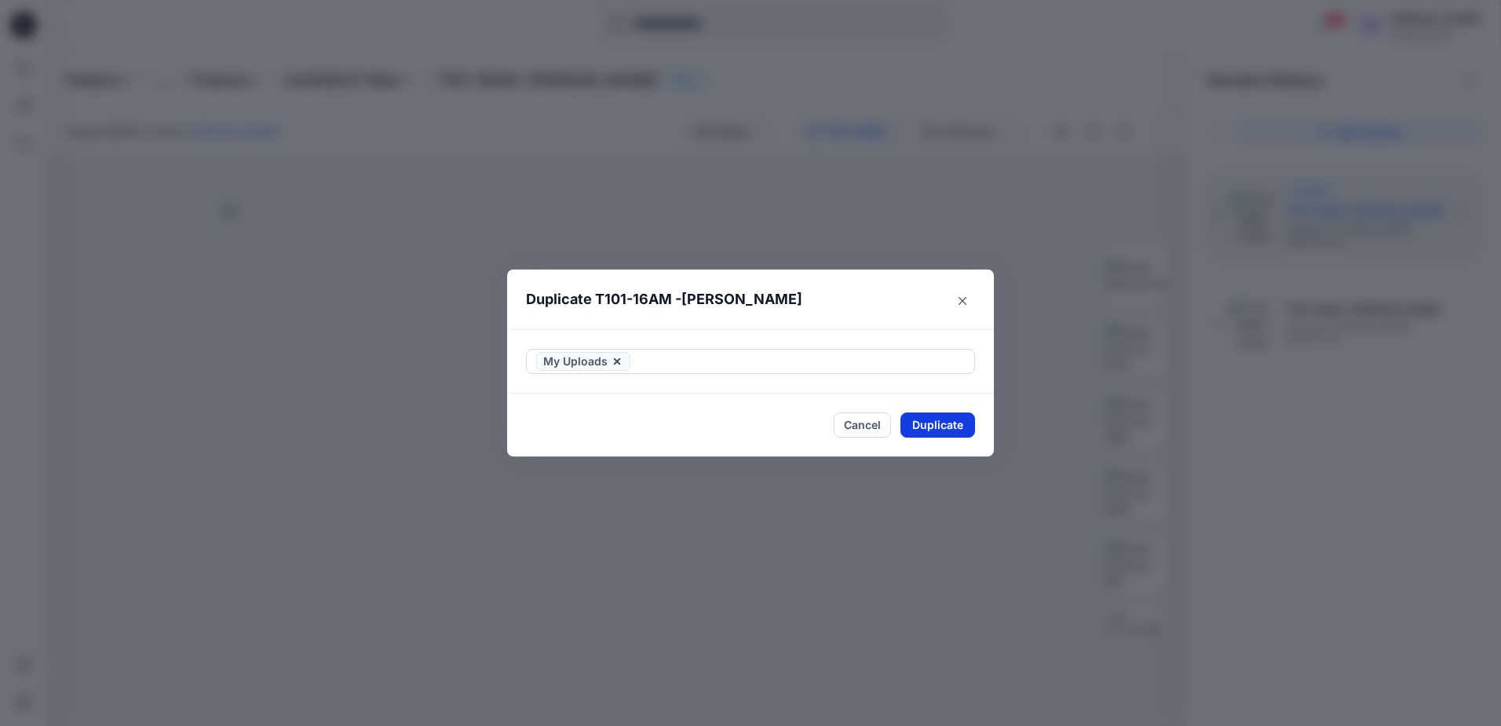
click at [924, 425] on button "Duplicate" at bounding box center [938, 424] width 75 height 25
click at [962, 299] on icon "Close" at bounding box center [963, 300] width 8 height 8
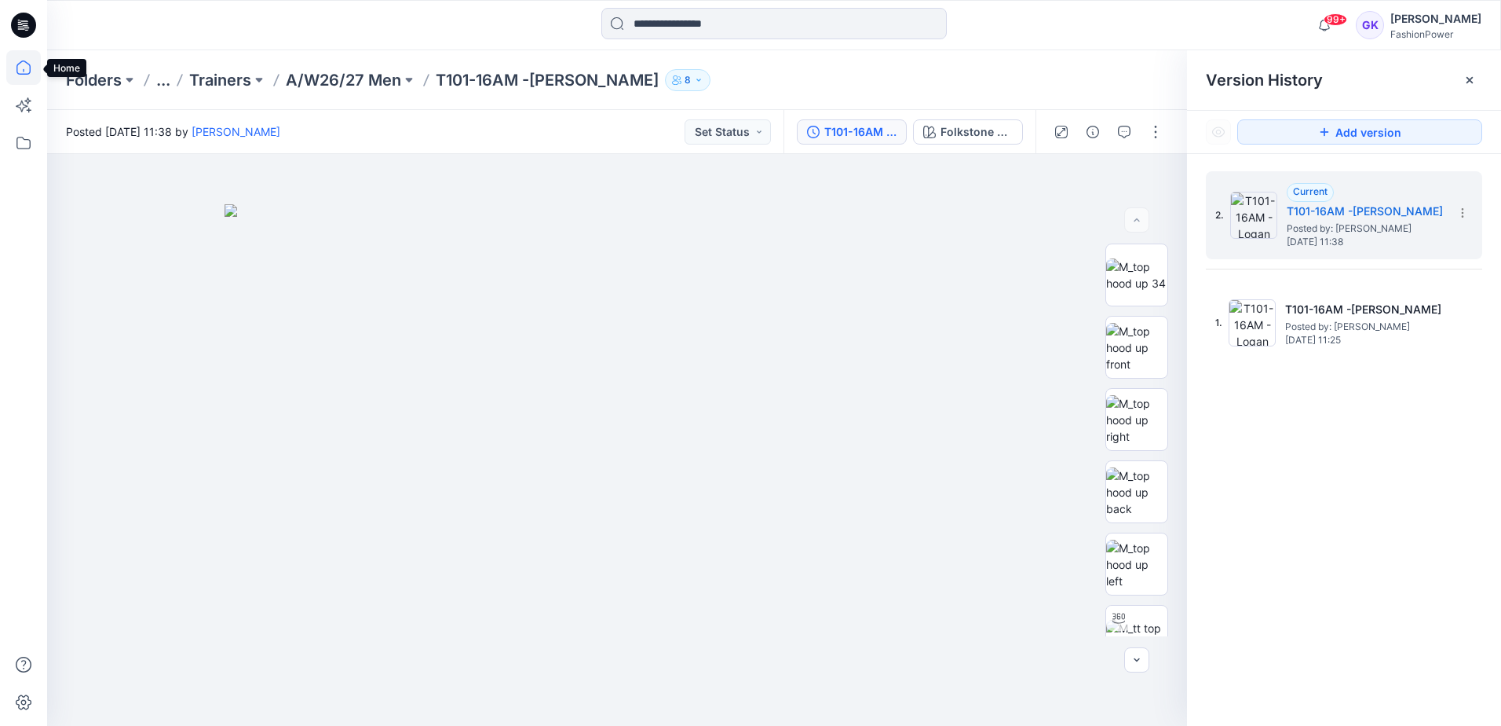
click at [18, 73] on icon at bounding box center [23, 67] width 14 height 14
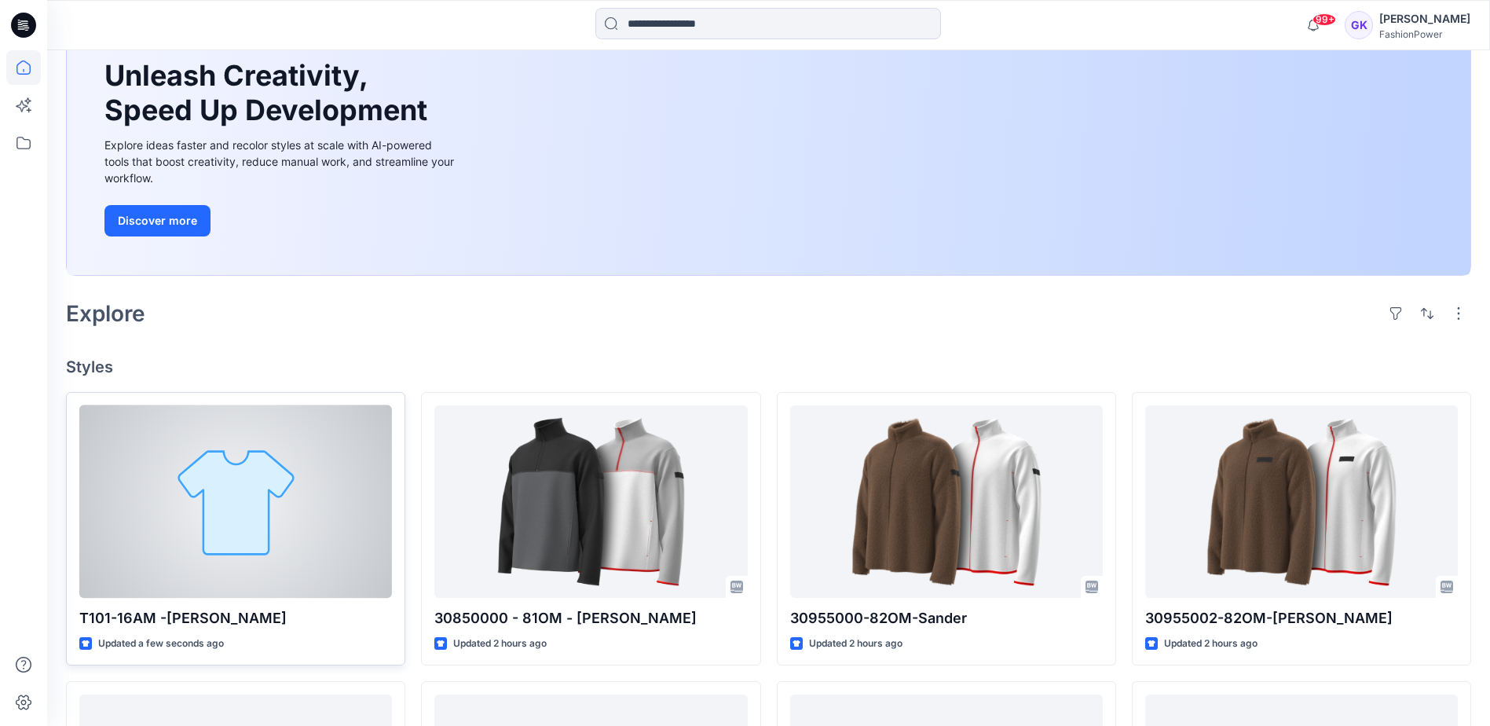
scroll to position [157, 0]
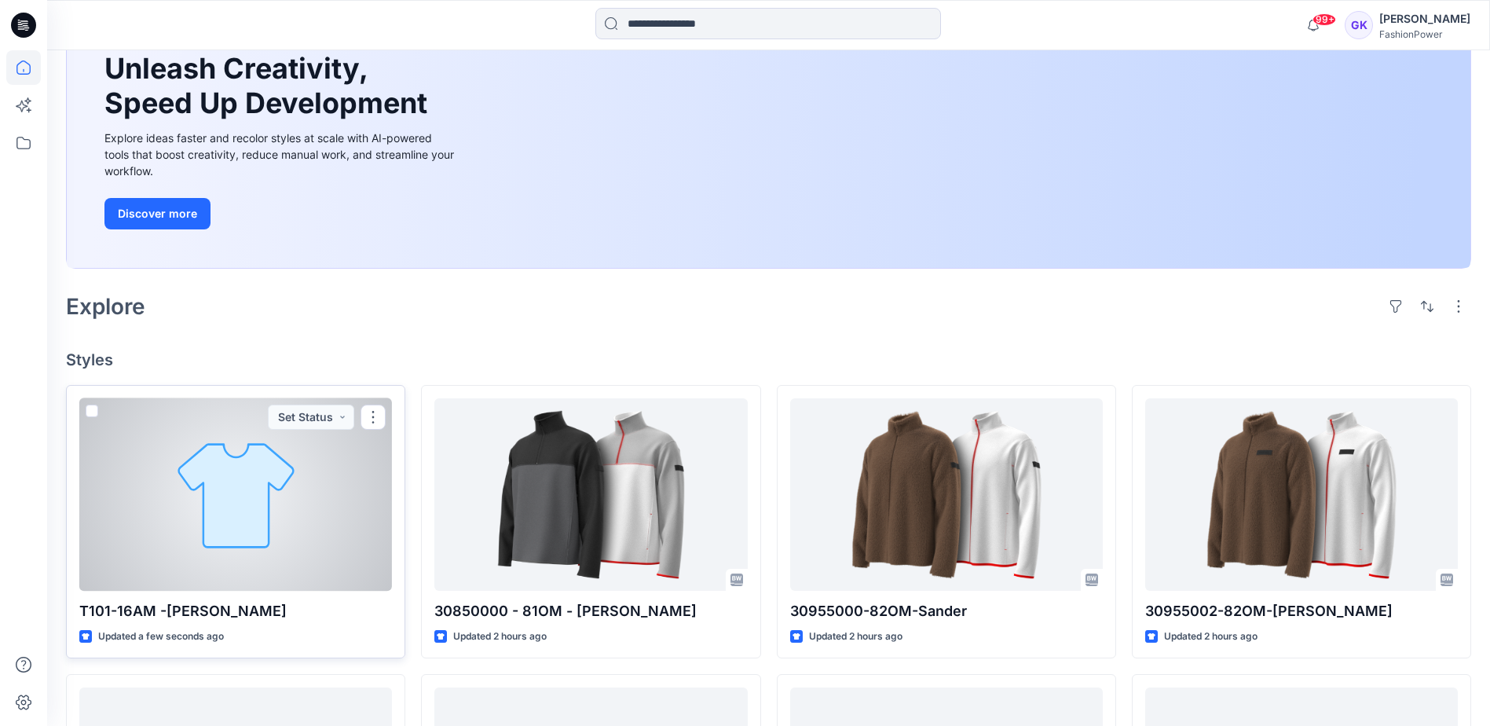
click at [272, 518] on div at bounding box center [235, 494] width 313 height 192
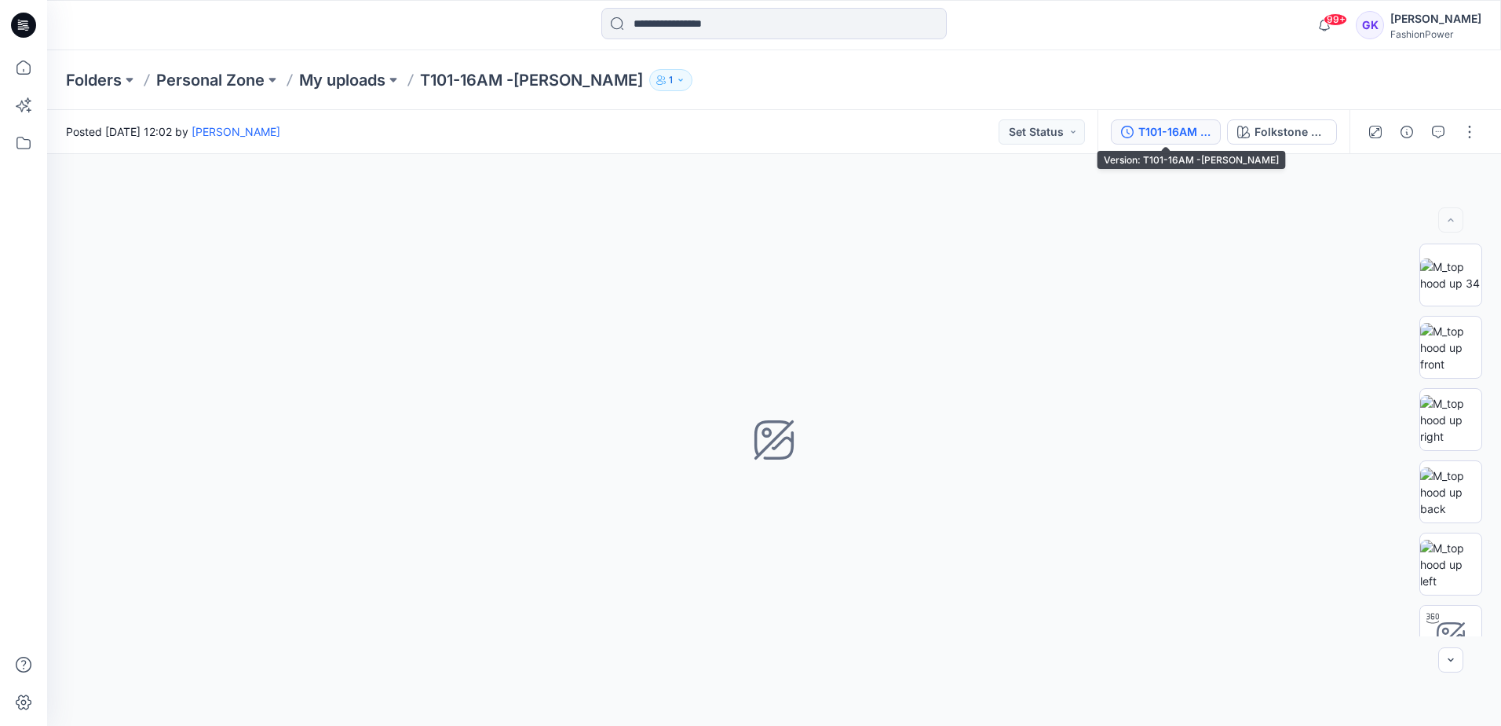
click at [1169, 137] on div "T101-16AM -Logan" at bounding box center [1175, 131] width 72 height 17
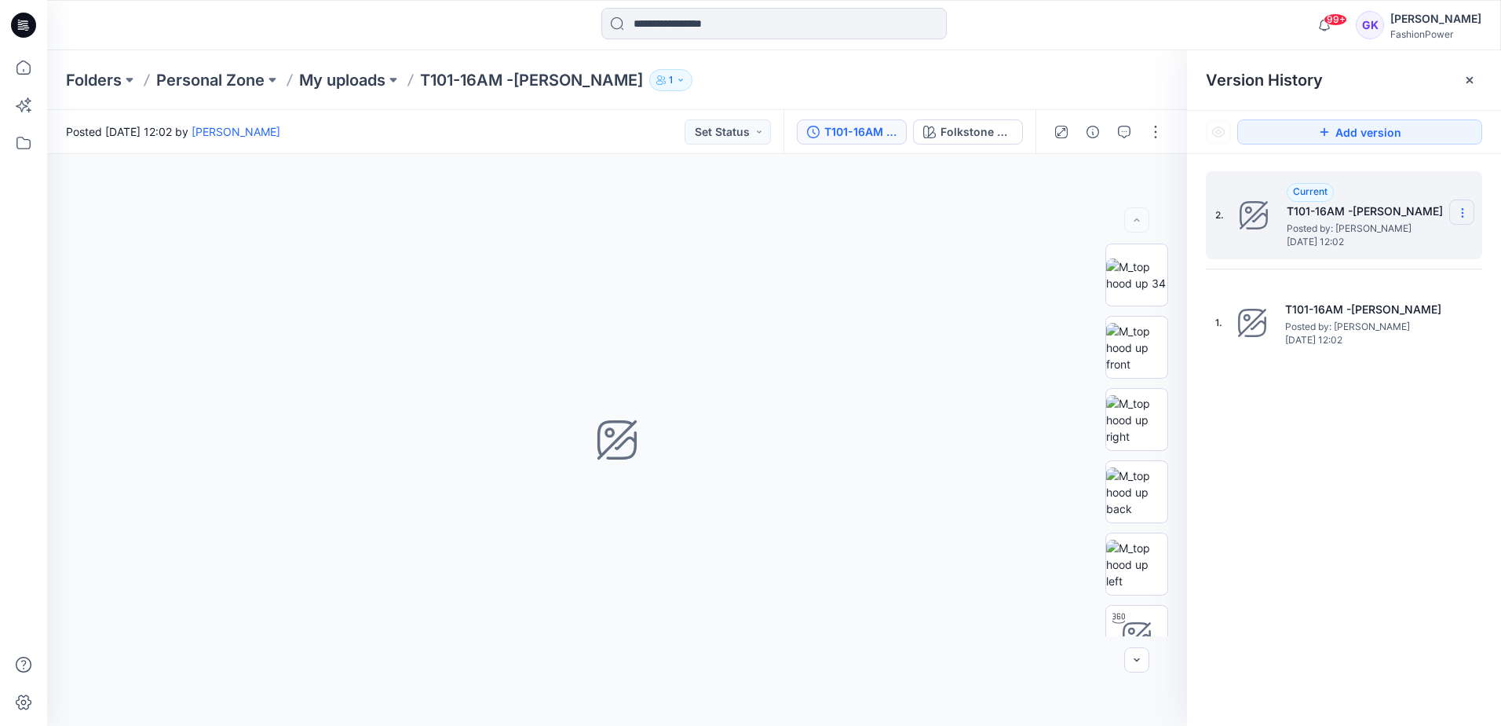
click at [1472, 204] on section at bounding box center [1462, 211] width 25 height 25
click at [1395, 435] on div "2. Current T101-16AM -Logan Posted by: Guerline Kamp Tuesday, August 12, 2025 1…" at bounding box center [1344, 451] width 314 height 594
